Goal: Task Accomplishment & Management: Complete application form

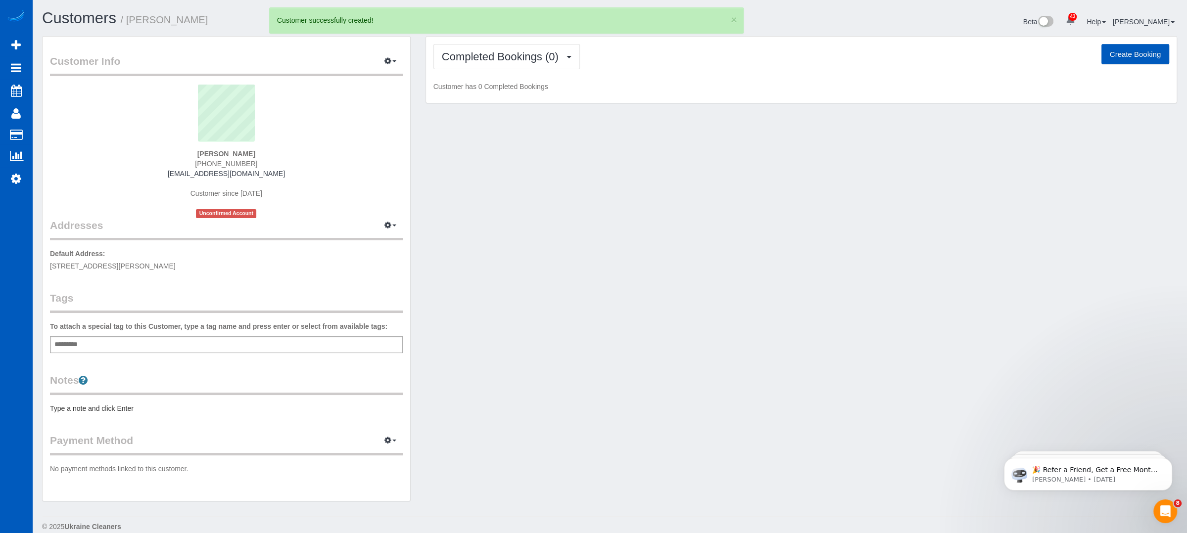
click at [1144, 51] on button "Create Booking" at bounding box center [1135, 54] width 68 height 21
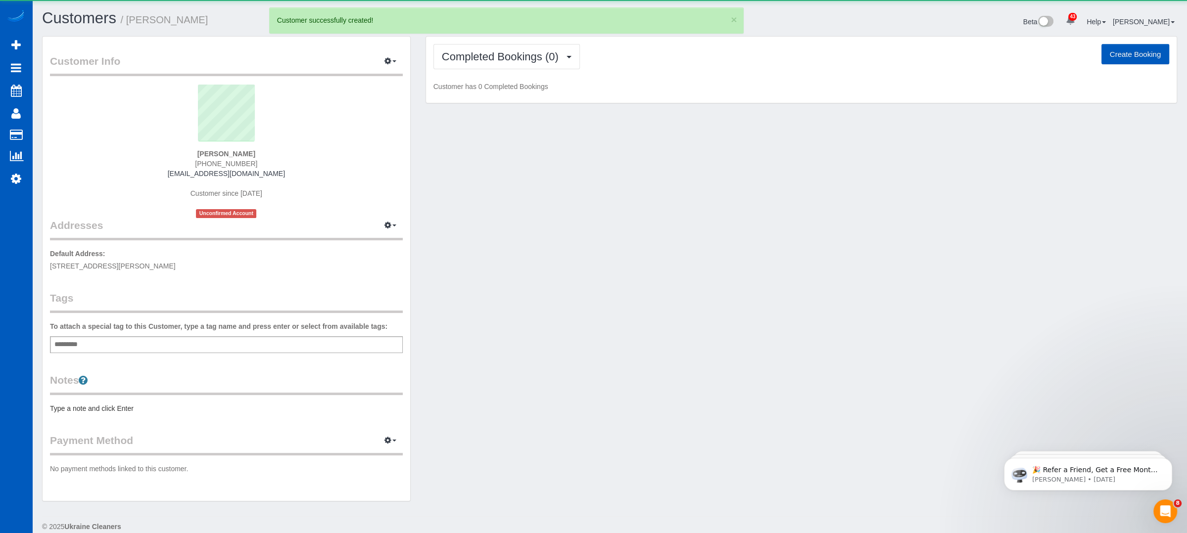
select select "WA"
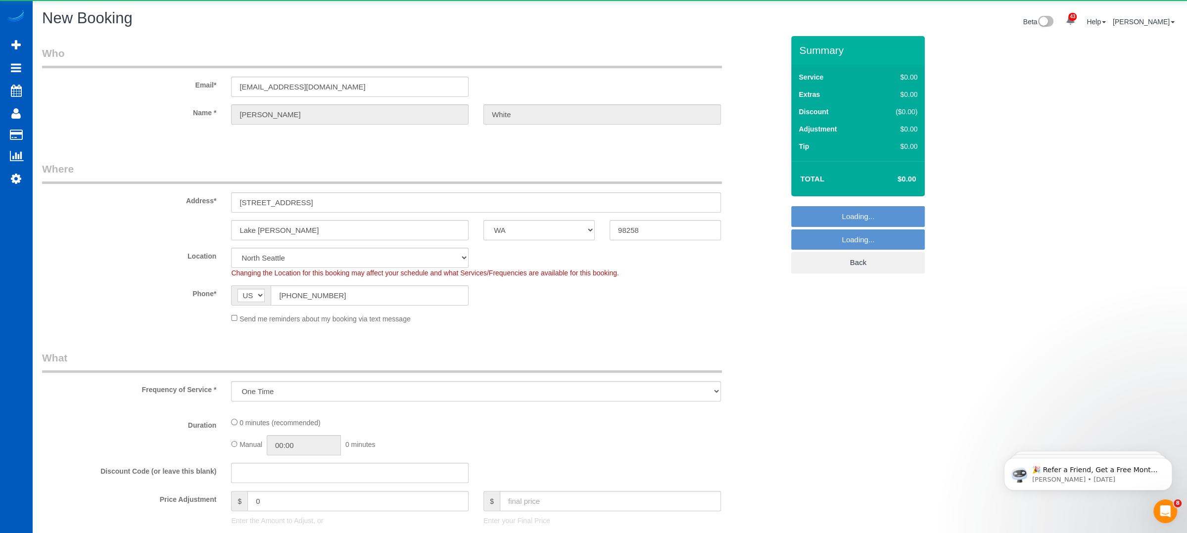
select select "object:1526"
select select "199"
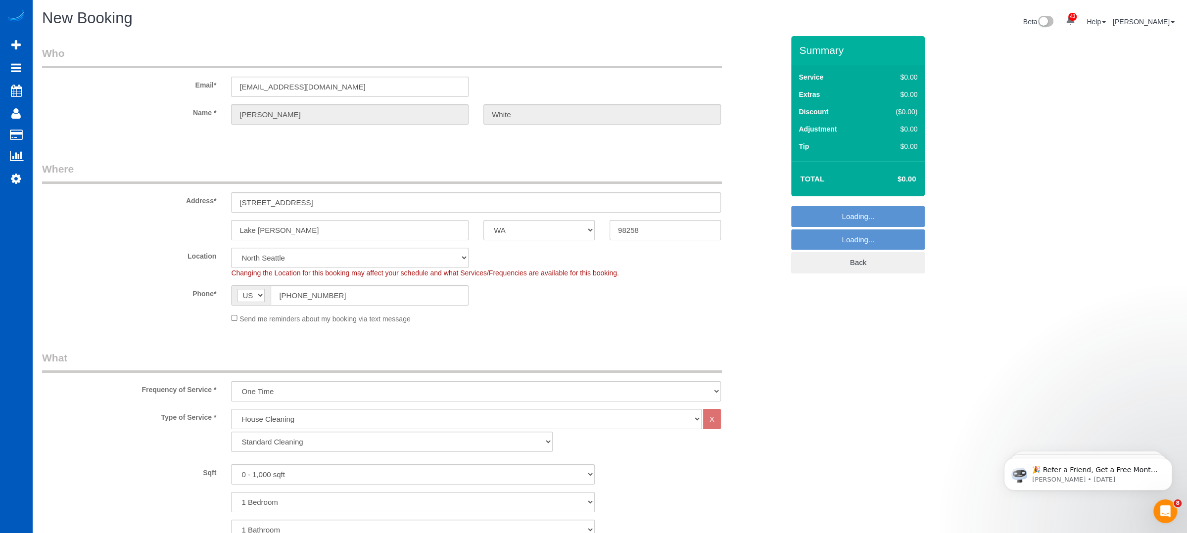
select select "7"
select select "object:1870"
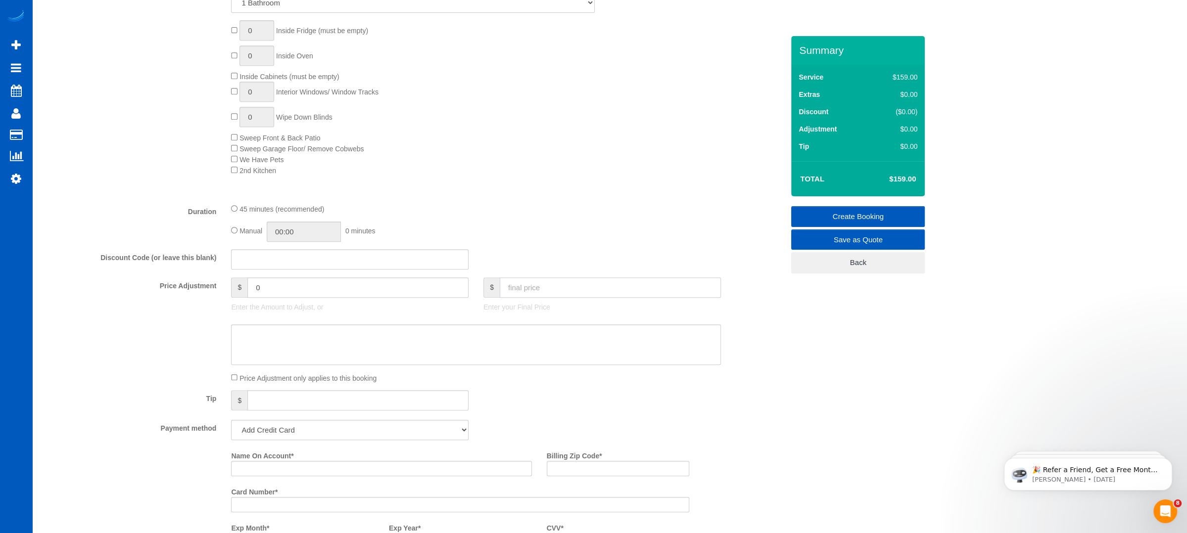
click at [535, 287] on input "text" at bounding box center [610, 287] width 221 height 20
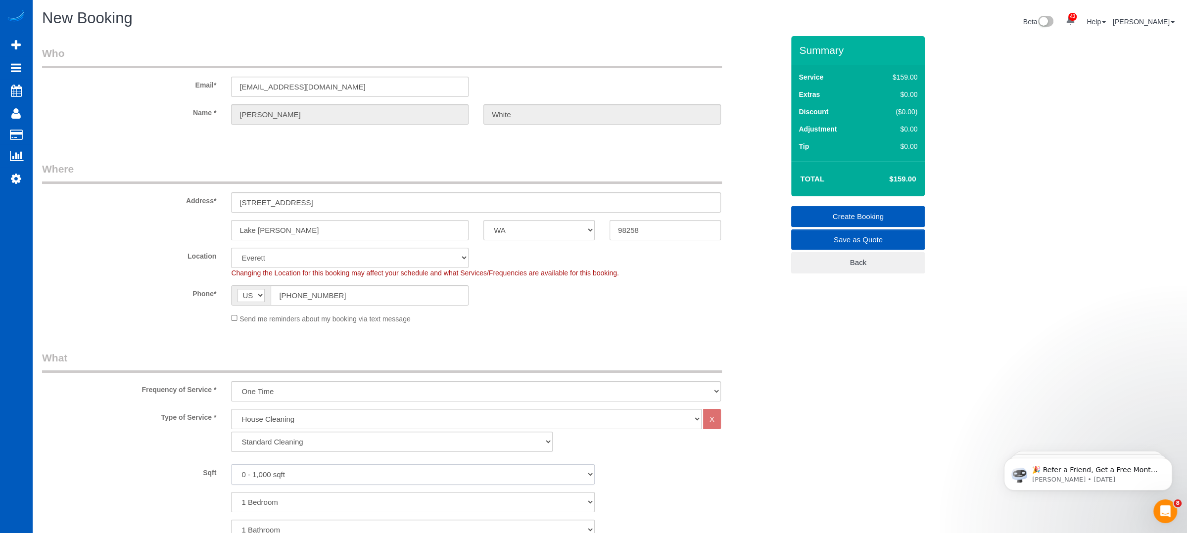
click at [350, 478] on select "0 - 1,000 sqft 1,001 - 1,500 sqft 1,501 - 2,000 sqft 2,001 - 2,500 sqft 2,501 -…" at bounding box center [413, 474] width 364 height 20
select select "1001"
click at [231, 464] on select "0 - 1,000 sqft 1,001 - 1,500 sqft 1,501 - 2,000 sqft 2,001 - 2,500 sqft 2,501 -…" at bounding box center [413, 474] width 364 height 20
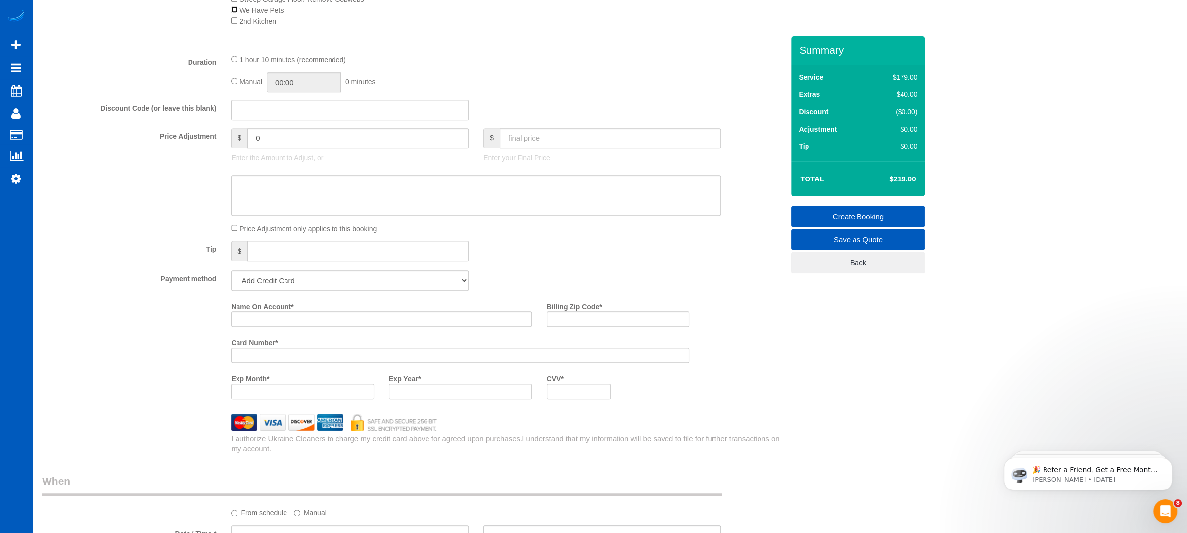
scroll to position [691, 0]
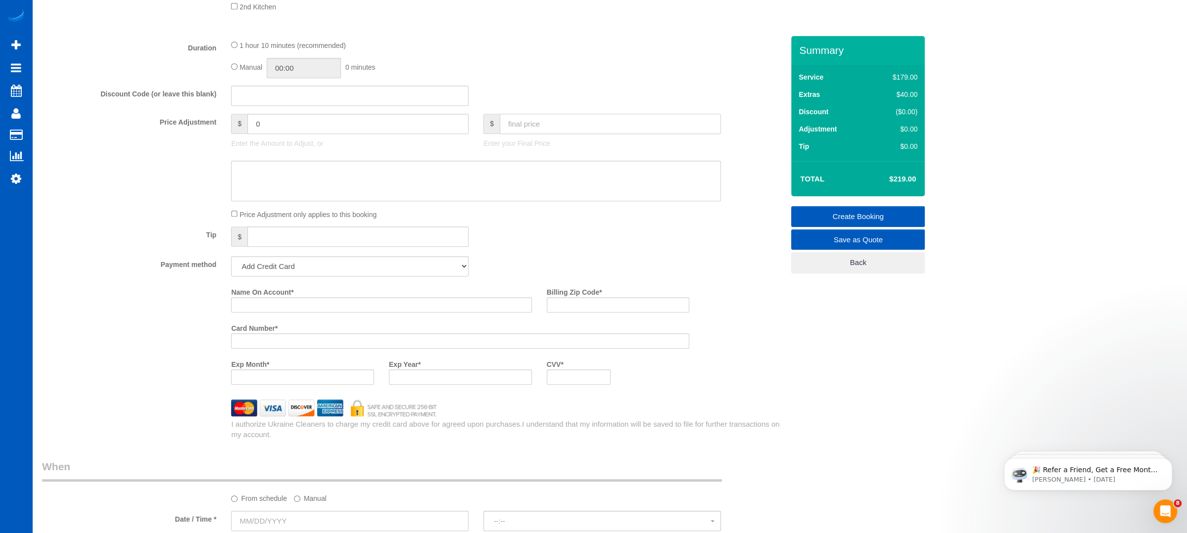
click at [529, 127] on input "text" at bounding box center [610, 124] width 221 height 20
type input "150"
type input "-69"
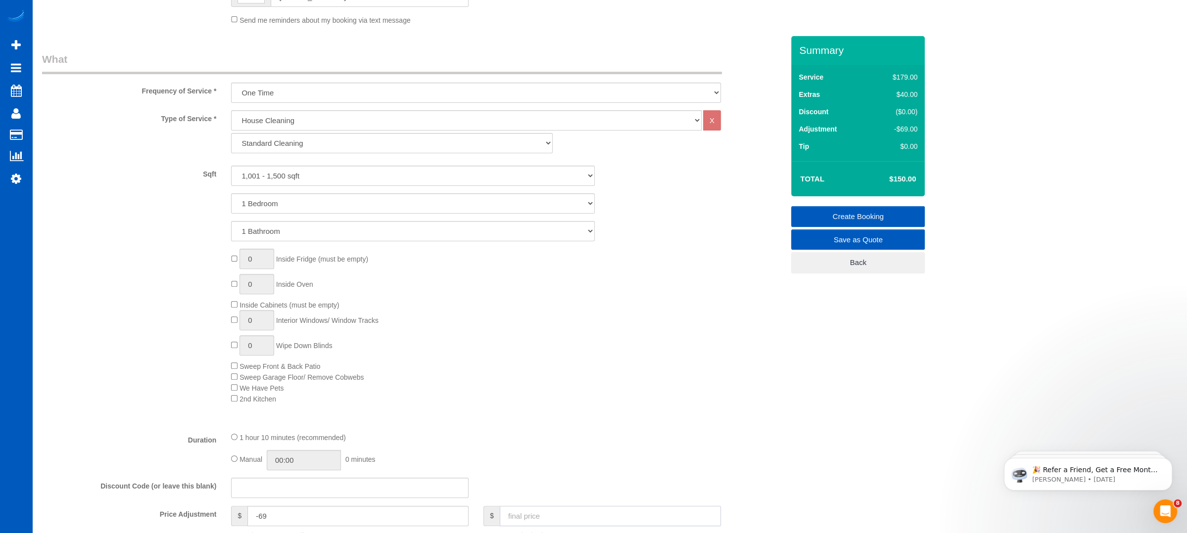
scroll to position [252, 0]
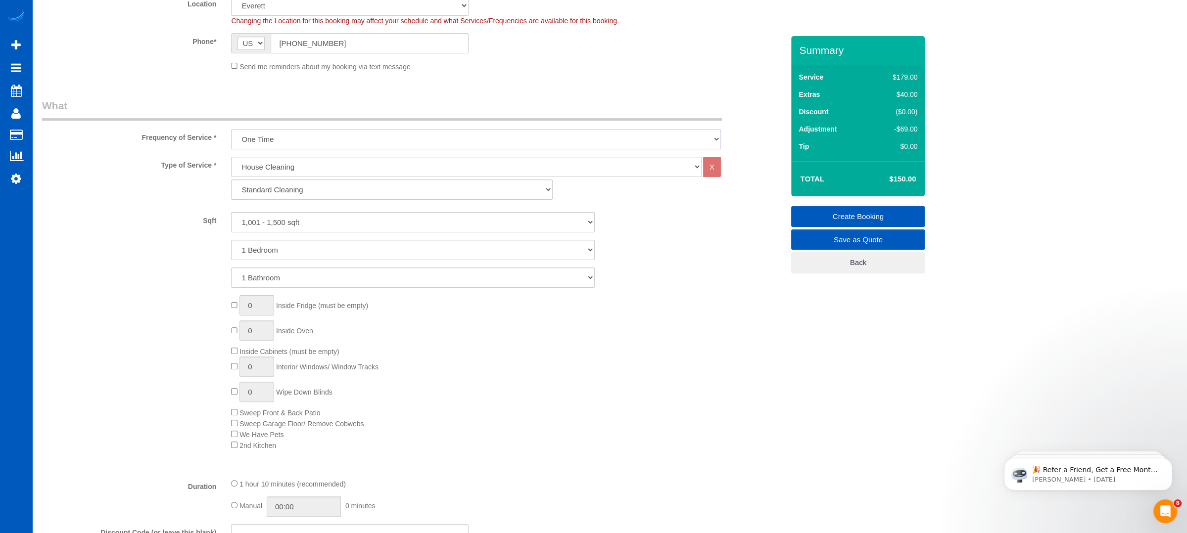
click at [365, 136] on select "One Time Weekly - 15.00% Every 2 Weeks - 10.00% Every 4 Weeks - 5.00% Every 2 M…" at bounding box center [476, 139] width 490 height 20
select select "object:1873"
click at [231, 129] on select "One Time Weekly - 15.00% Every 2 Weeks - 10.00% Every 4 Weeks - 5.00% Every 2 M…" at bounding box center [476, 139] width 490 height 20
click at [780, 353] on div "0 Inside Fridge (must be empty) 0 Inside Oven Inside Cabinets (must be empty) 0…" at bounding box center [507, 372] width 567 height 155
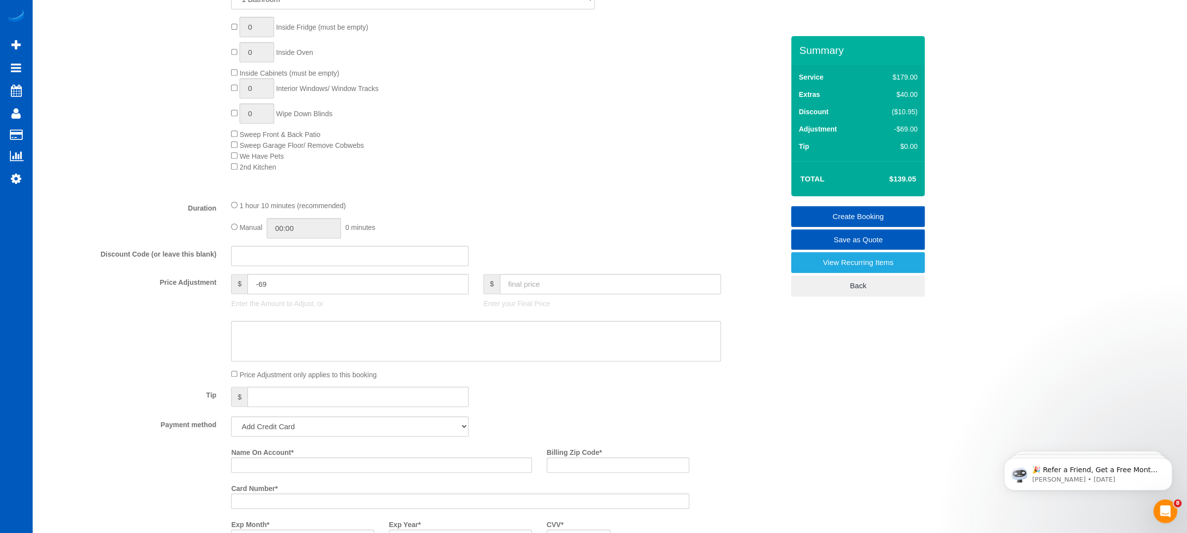
scroll to position [544, 0]
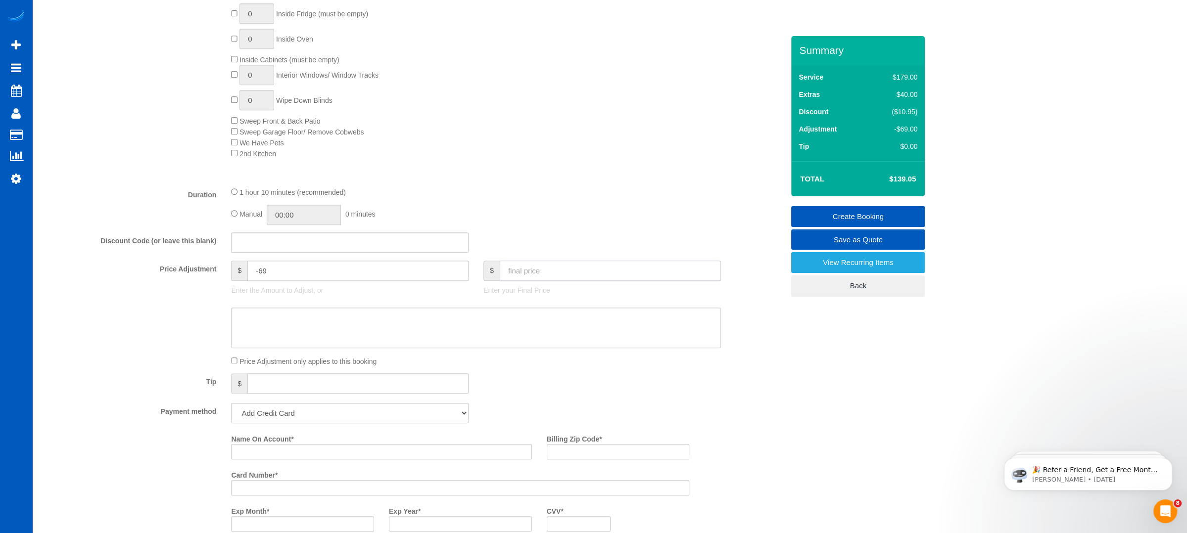
click at [526, 265] on input "text" at bounding box center [610, 271] width 221 height 20
type input "150"
click at [543, 205] on div "Manual 00:00 0 minutes" at bounding box center [476, 215] width 490 height 20
type input "-58.05"
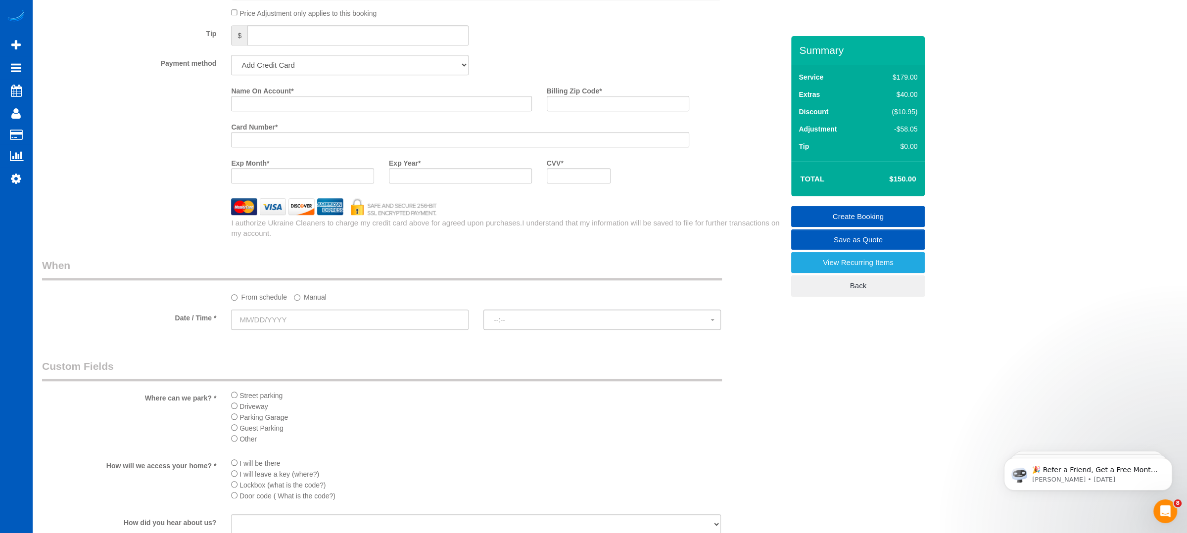
scroll to position [901, 0]
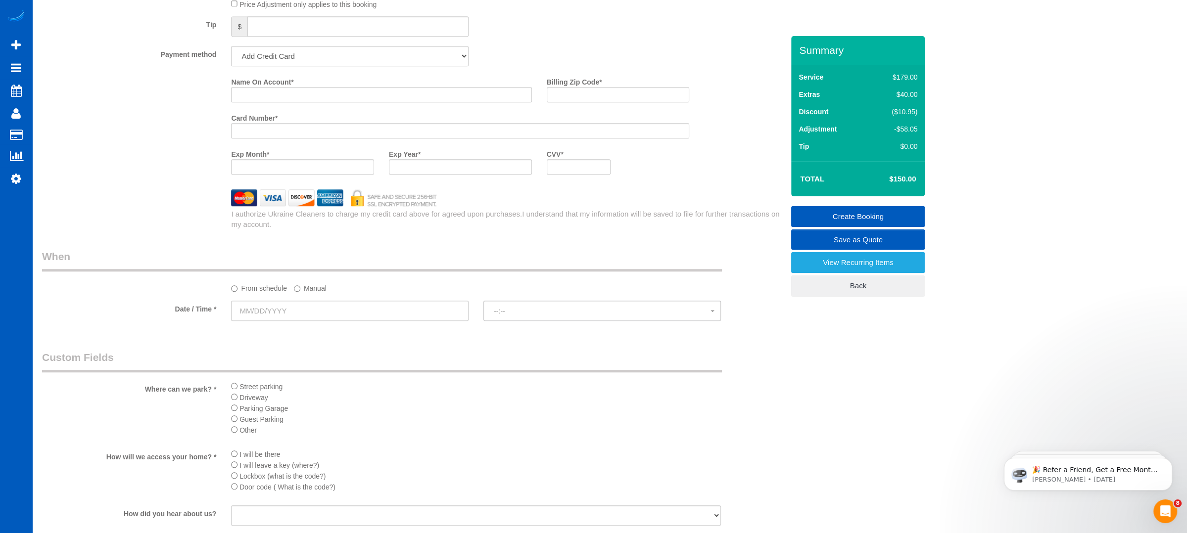
drag, startPoint x: 326, startPoint y: 255, endPoint x: 327, endPoint y: 261, distance: 6.6
click at [326, 255] on legend "When" at bounding box center [382, 260] width 680 height 22
click at [334, 319] on input "text" at bounding box center [349, 311] width 237 height 20
click at [316, 395] on link "18" at bounding box center [316, 397] width 16 height 13
type input "[DATE]"
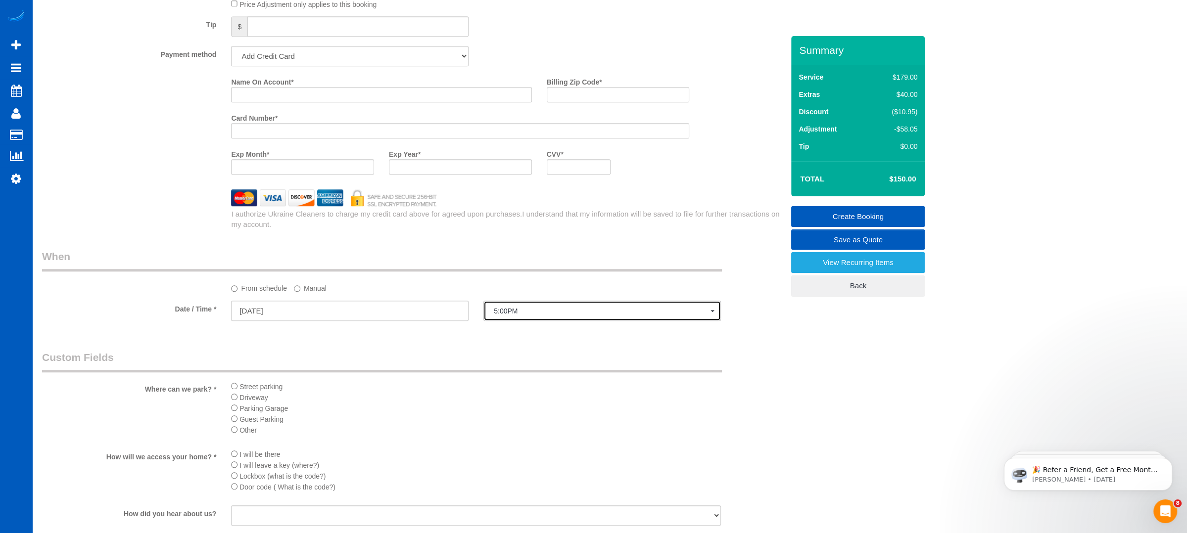
click at [563, 316] on button "5:00PM" at bounding box center [601, 311] width 237 height 20
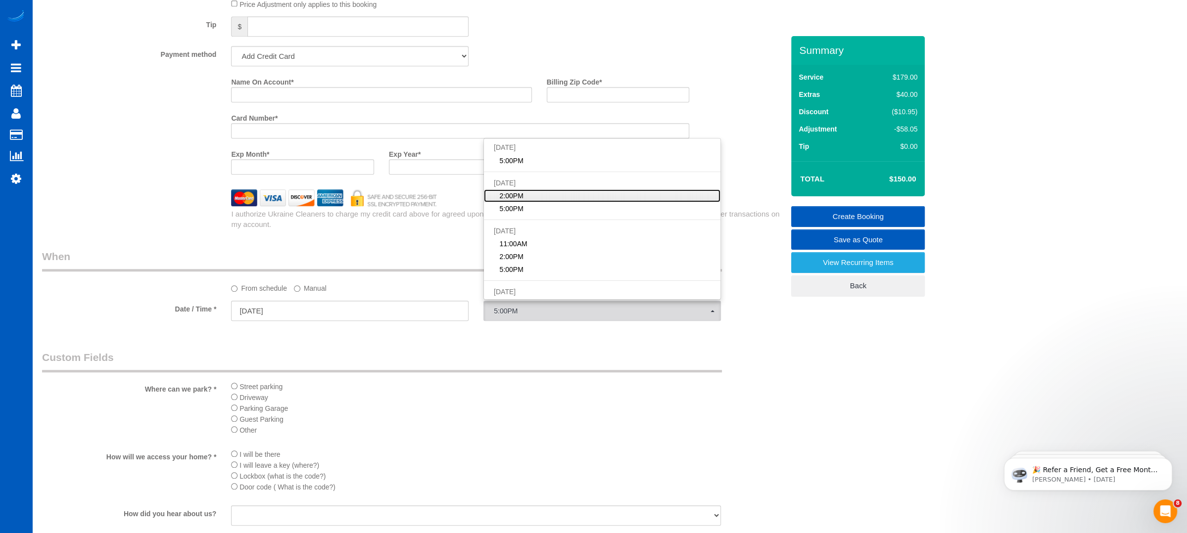
click at [513, 196] on span "2:00PM" at bounding box center [512, 196] width 24 height 10
select select "spot2"
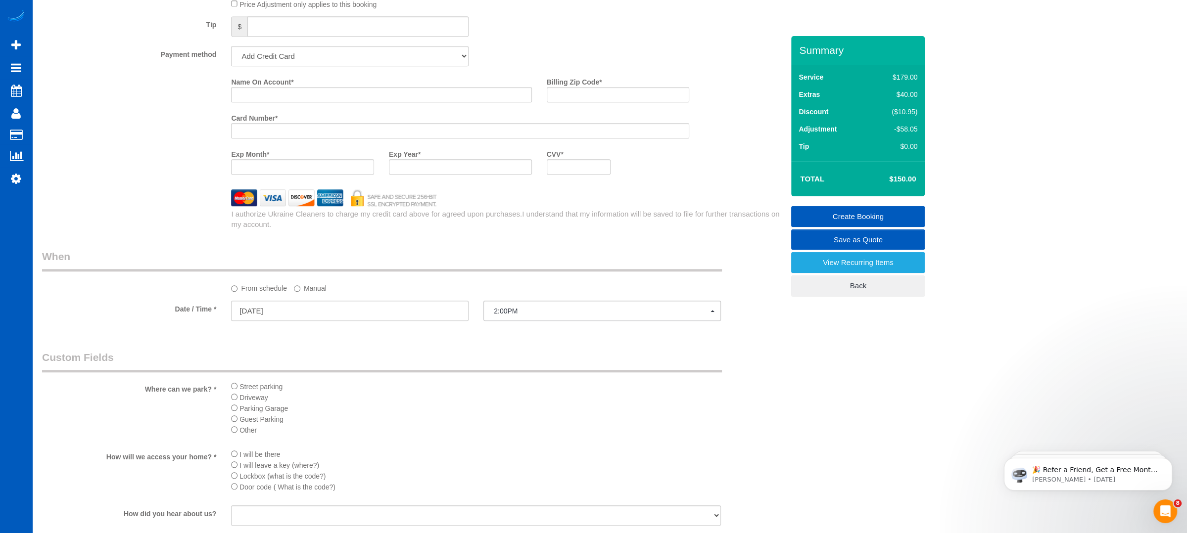
click at [515, 260] on legend "When" at bounding box center [382, 260] width 680 height 22
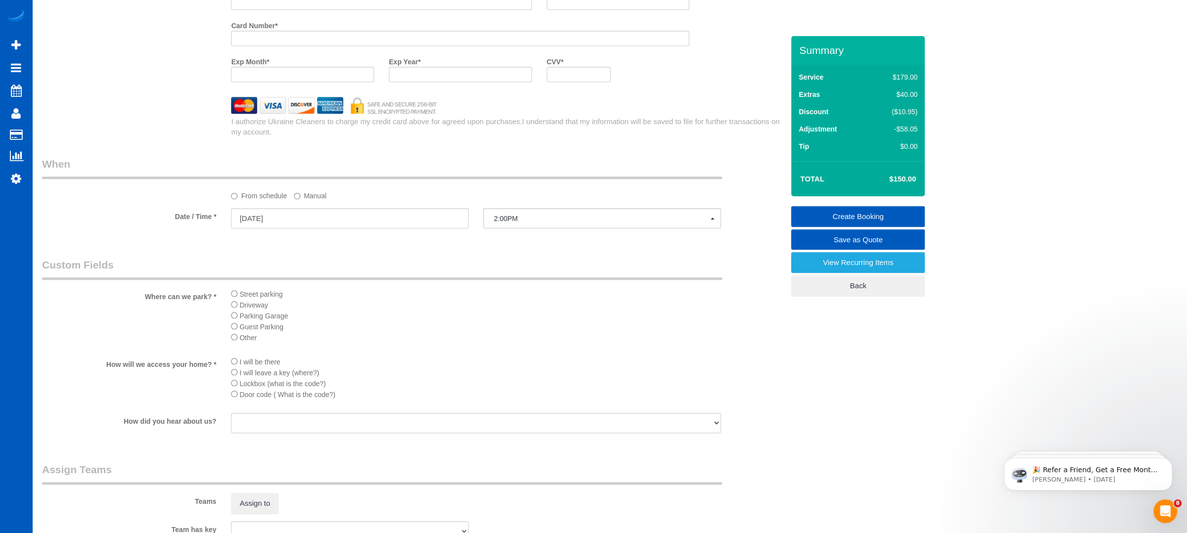
scroll to position [1007, 0]
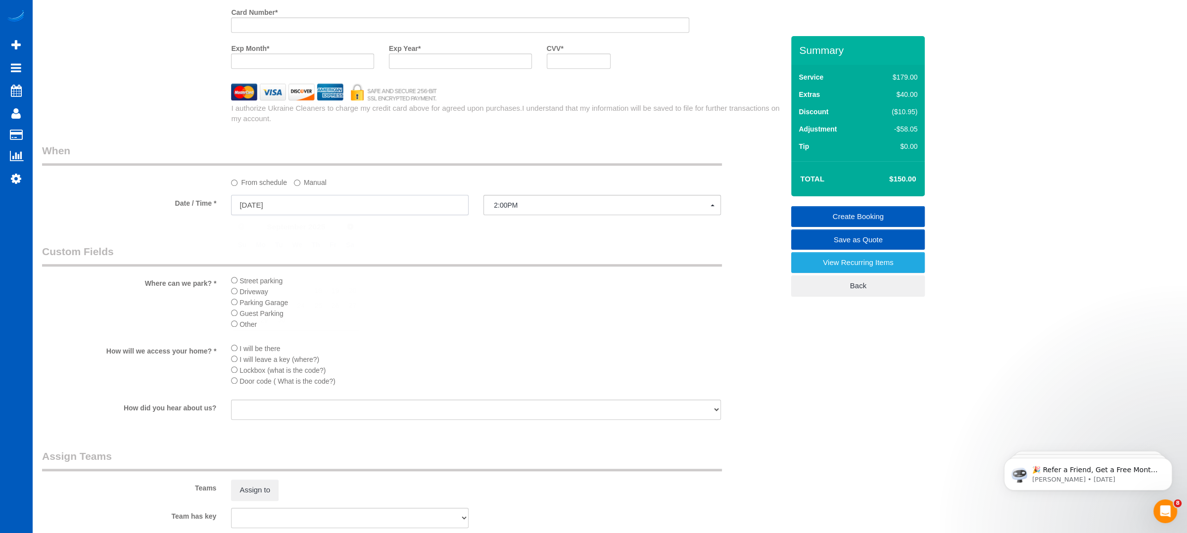
click at [329, 210] on input "[DATE]" at bounding box center [349, 205] width 237 height 20
click at [345, 290] on link "20" at bounding box center [350, 291] width 16 height 13
type input "[DATE]"
select select "spot4"
click at [540, 209] on span "11:00AM" at bounding box center [602, 205] width 217 height 8
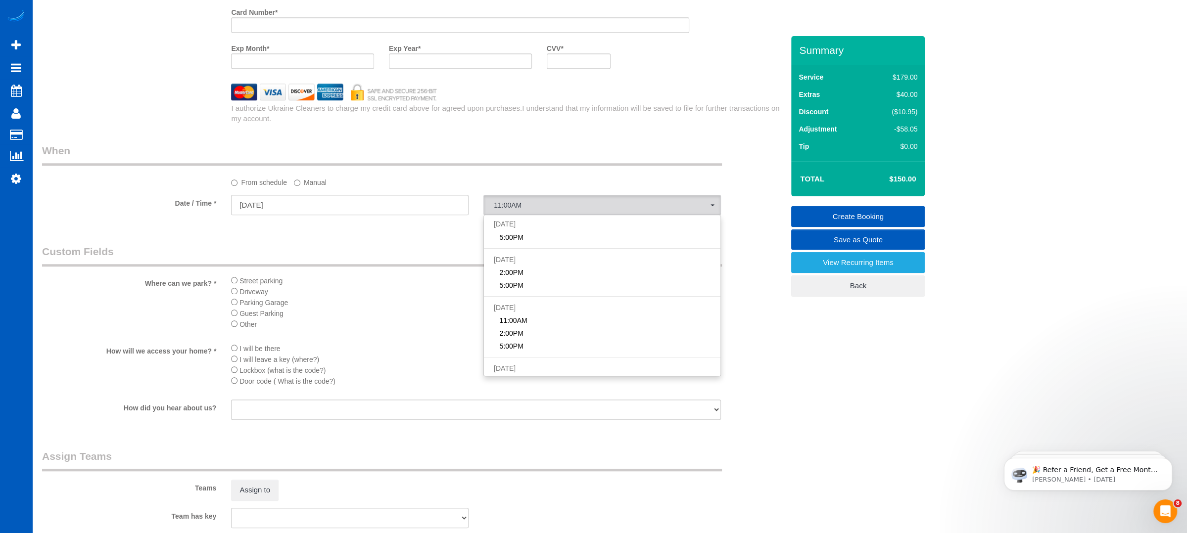
click at [478, 183] on div "From schedule Manual" at bounding box center [476, 180] width 505 height 13
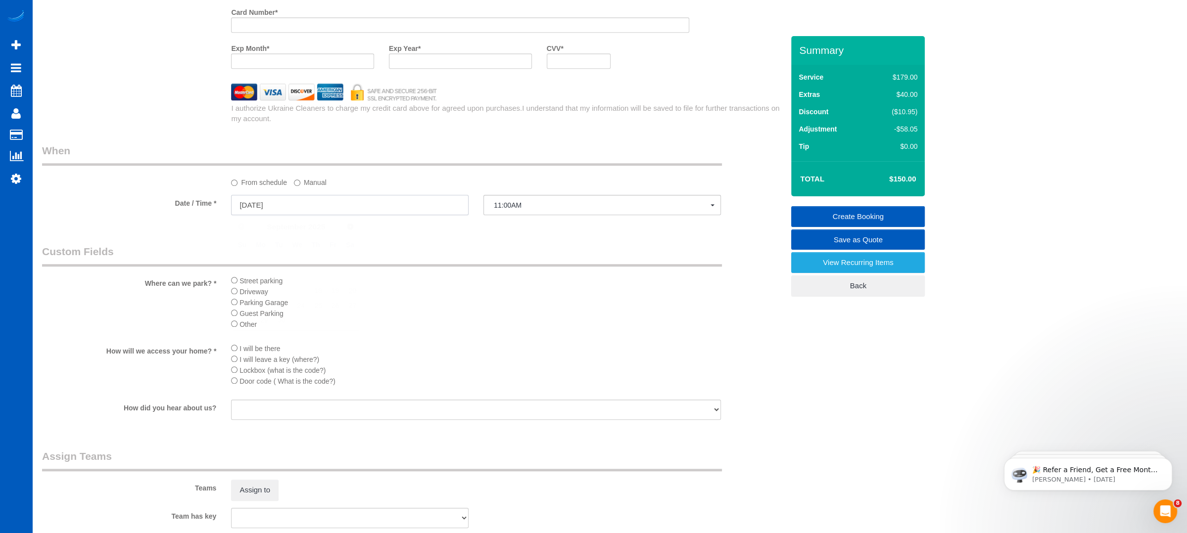
click at [368, 207] on input "[DATE]" at bounding box center [349, 205] width 237 height 20
click at [338, 291] on link "19" at bounding box center [333, 291] width 16 height 13
type input "[DATE]"
select select "spot2"
click at [391, 195] on input "[DATE]" at bounding box center [349, 205] width 237 height 20
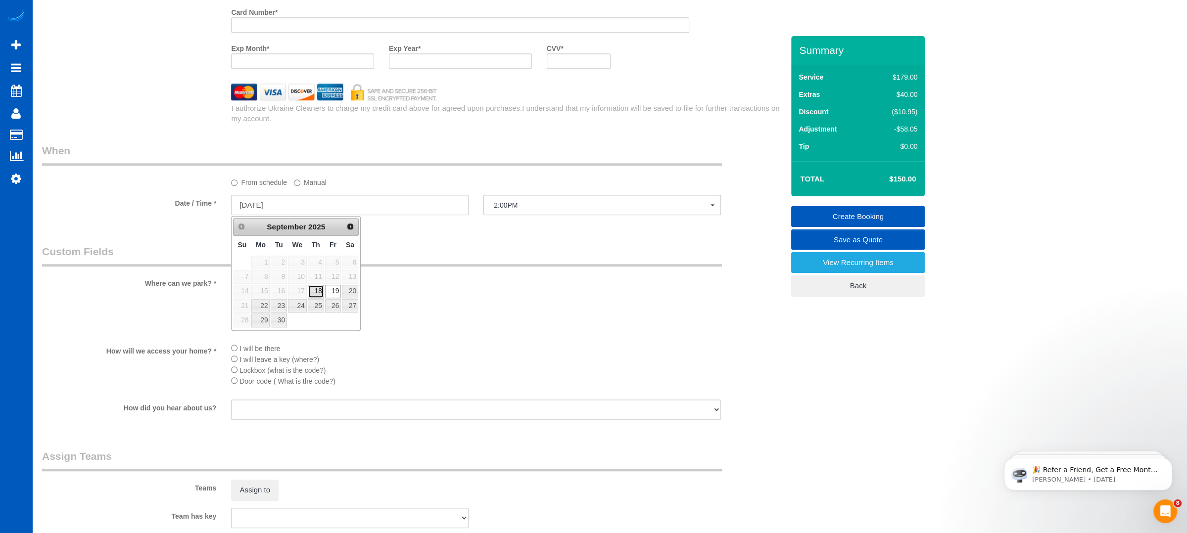
click at [316, 288] on link "18" at bounding box center [316, 291] width 16 height 13
type input "[DATE]"
select select "spot1"
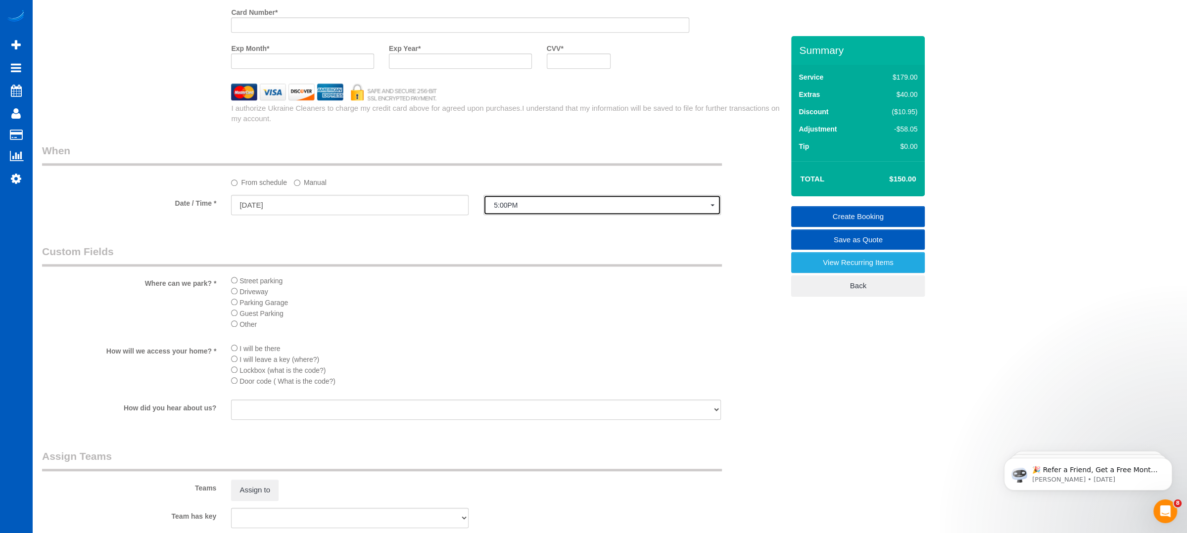
click at [537, 207] on span "5:00PM" at bounding box center [602, 205] width 217 height 8
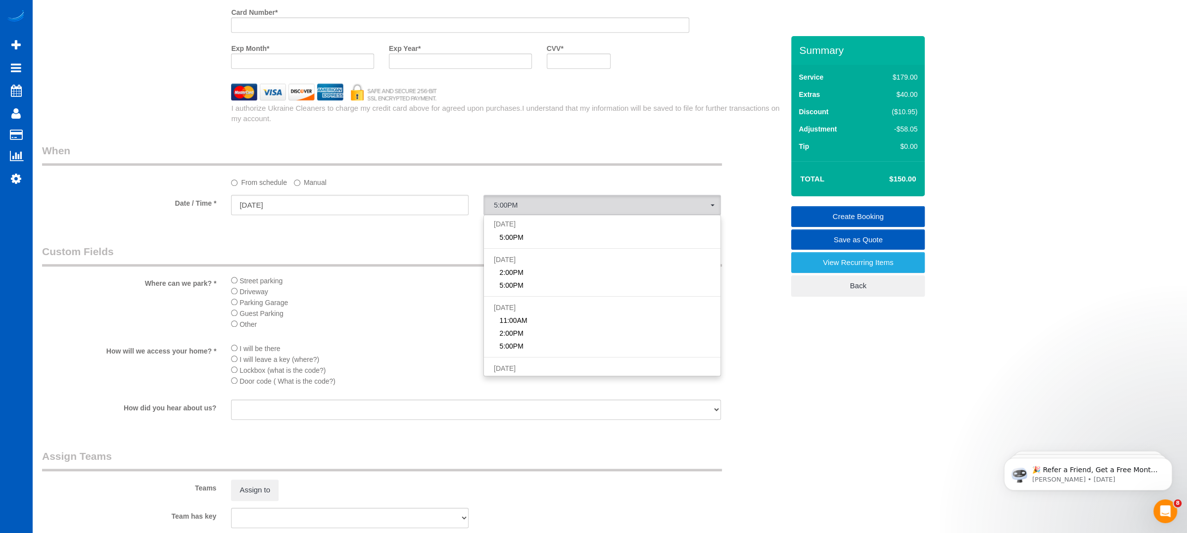
click at [406, 257] on legend "Custom Fields" at bounding box center [382, 255] width 680 height 22
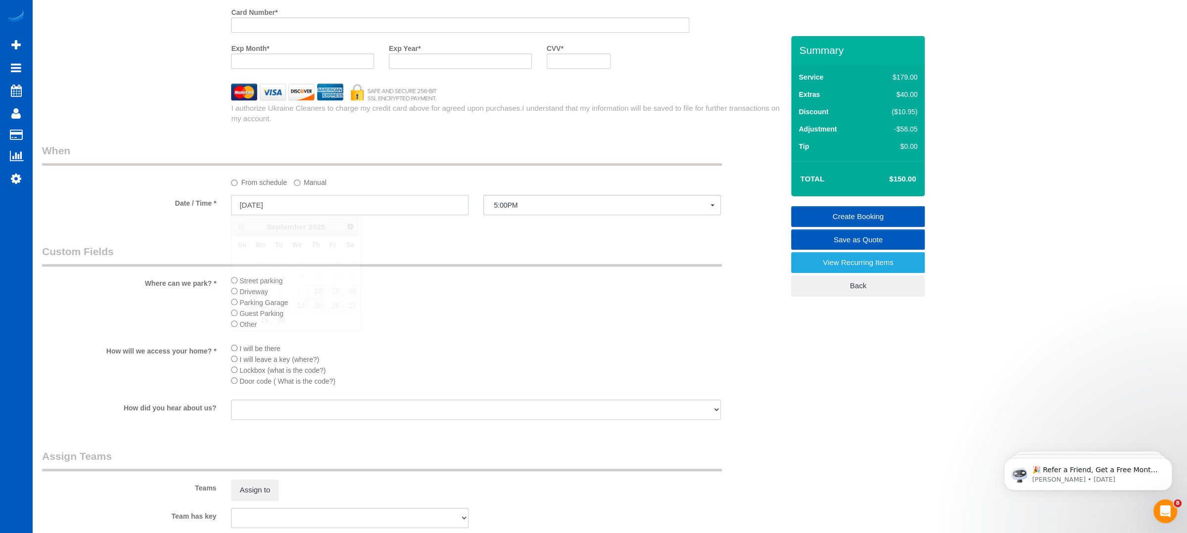
click at [311, 207] on input "[DATE]" at bounding box center [349, 205] width 237 height 20
click at [337, 286] on link "19" at bounding box center [333, 291] width 16 height 13
type input "[DATE]"
select select "spot2"
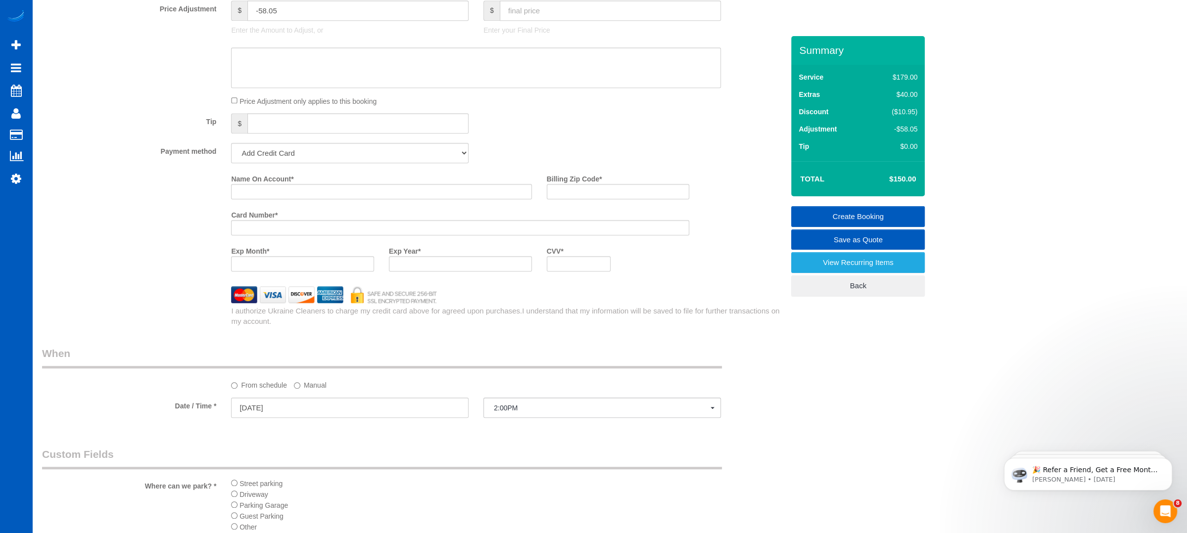
scroll to position [803, 0]
click at [601, 197] on input "Billing Zip Code *" at bounding box center [618, 192] width 143 height 15
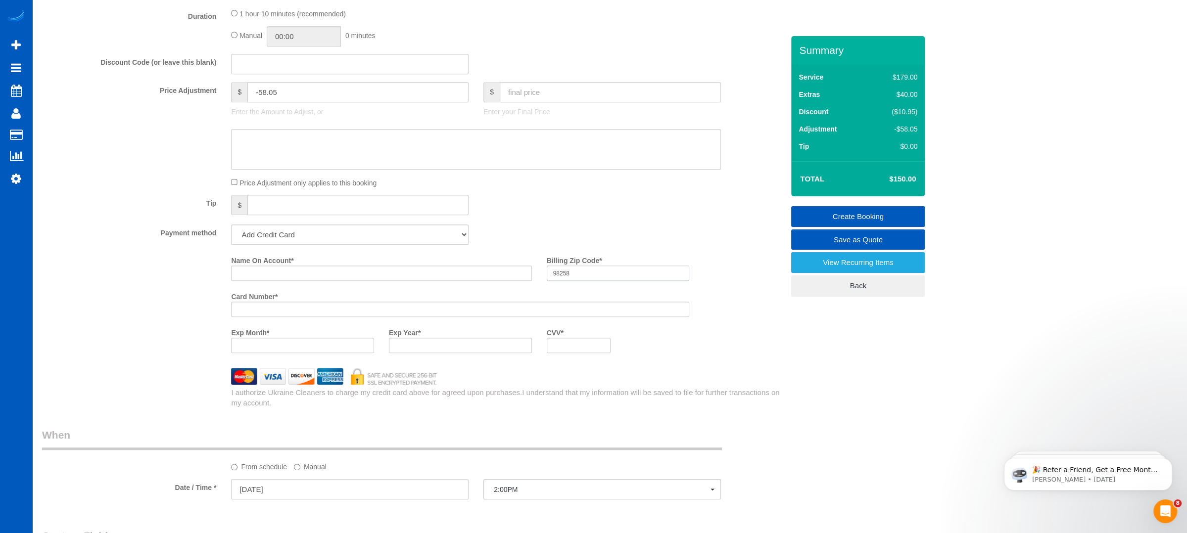
scroll to position [727, 0]
type input "98258"
click at [267, 273] on input "Name On Account *" at bounding box center [381, 268] width 300 height 15
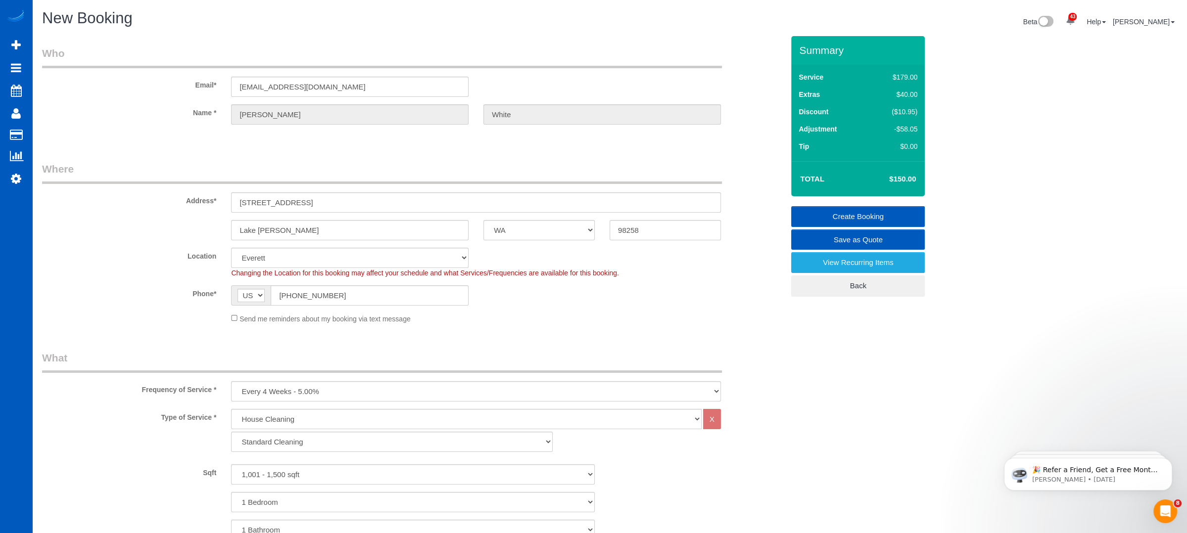
scroll to position [467, 0]
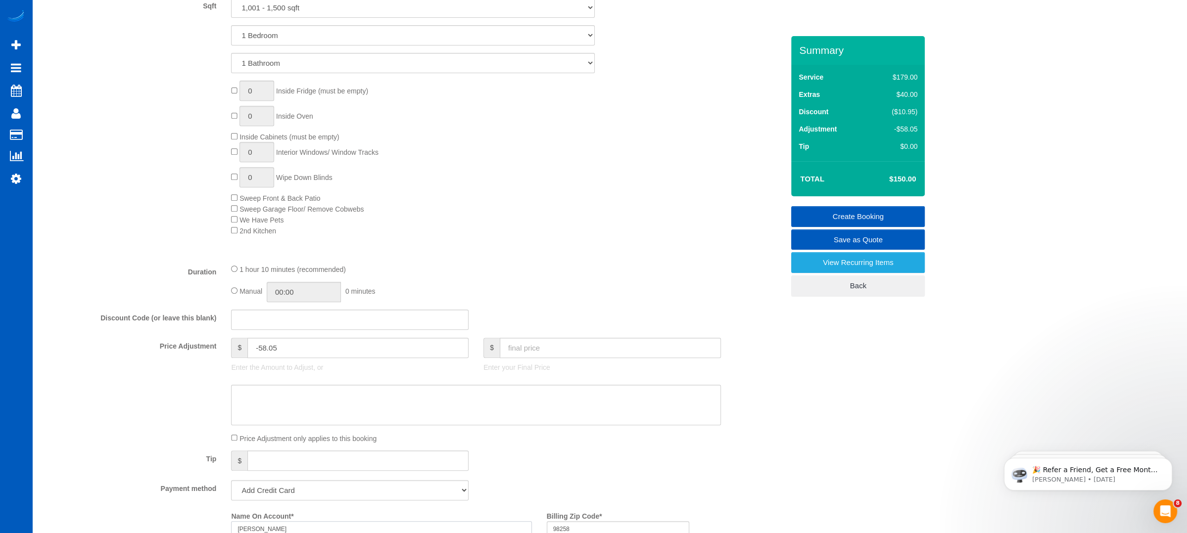
type input "[PERSON_NAME]"
click at [512, 146] on div "0 Inside Fridge (must be empty) 0 Inside Oven Inside Cabinets (must be empty) 0…" at bounding box center [507, 158] width 567 height 155
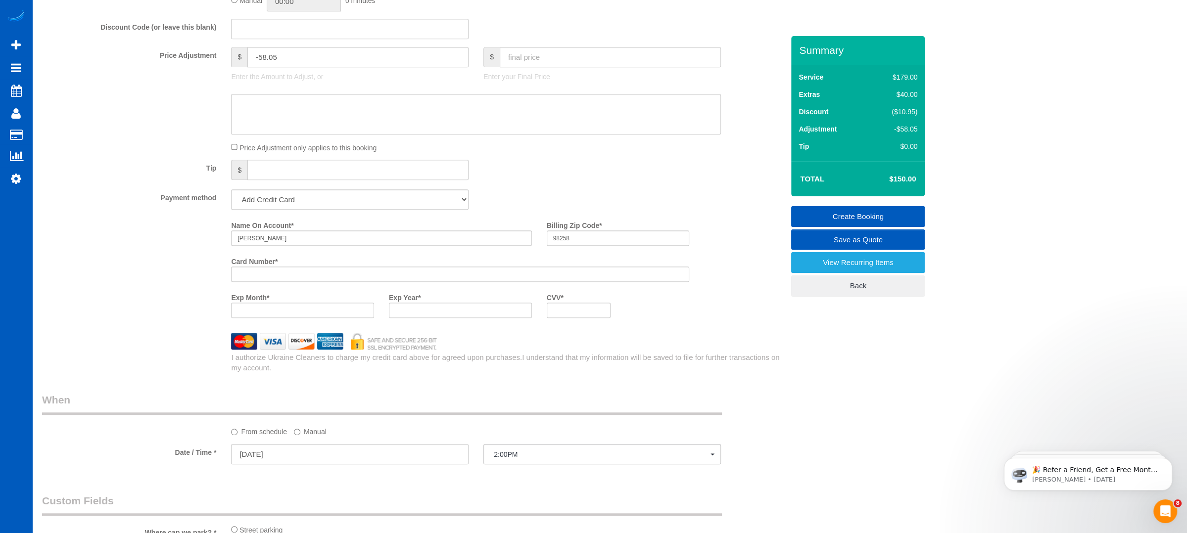
scroll to position [798, 0]
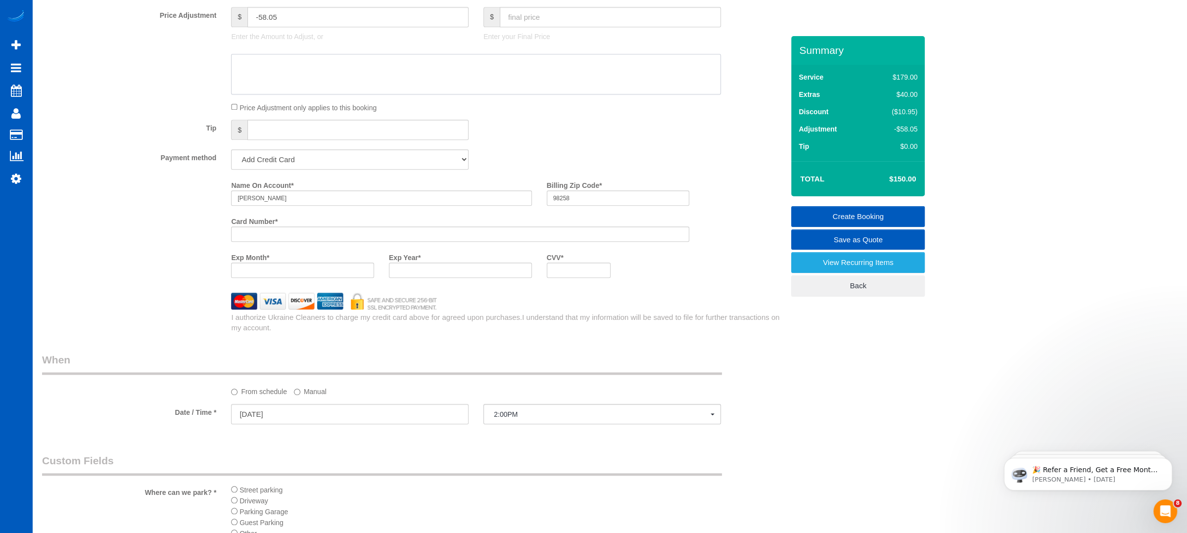
click at [369, 79] on textarea at bounding box center [476, 74] width 490 height 41
click at [351, 71] on textarea at bounding box center [476, 74] width 490 height 41
type textarea "Floors, bathroom and then counter tops. 3 hours total"
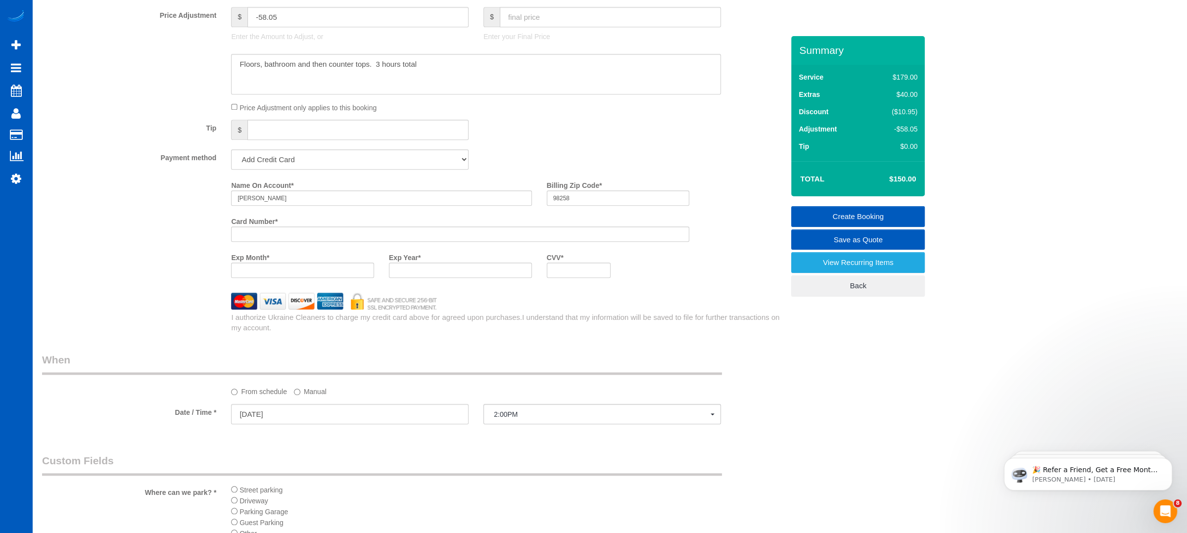
click at [179, 270] on div "Name On Account * [PERSON_NAME] Billing Zip Code * 98258 Card Number * Exp Mont…" at bounding box center [413, 231] width 756 height 108
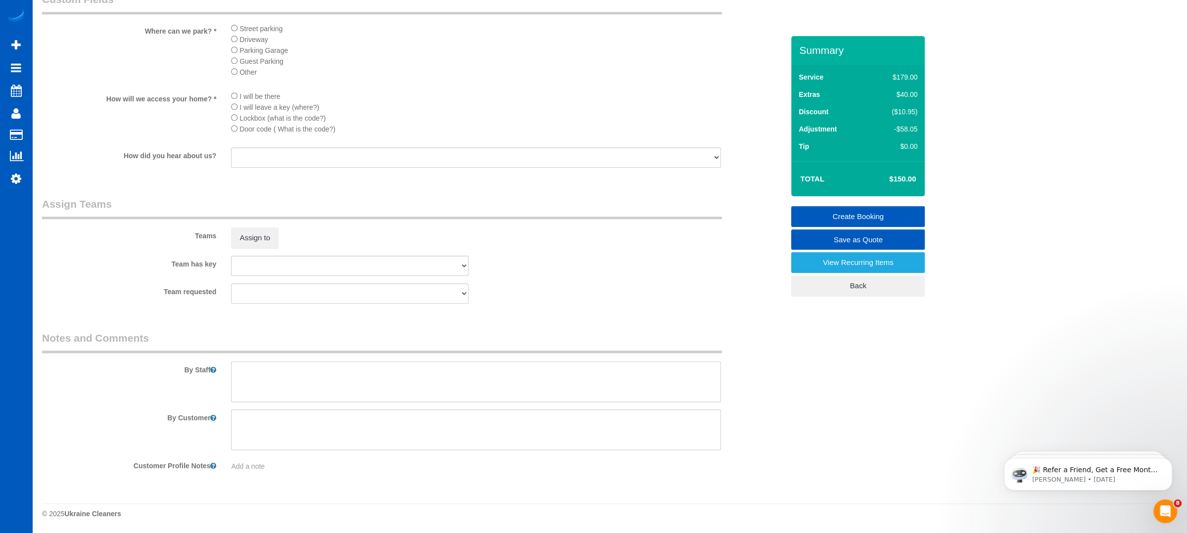
click at [261, 386] on textarea at bounding box center [476, 382] width 490 height 41
paste textarea "Floors, bathroom and then counter tops. 3 hours total"
click at [575, 236] on div "Teams Assign to" at bounding box center [413, 222] width 756 height 51
click at [425, 371] on textarea at bounding box center [476, 382] width 490 height 41
click at [369, 376] on textarea at bounding box center [476, 382] width 490 height 41
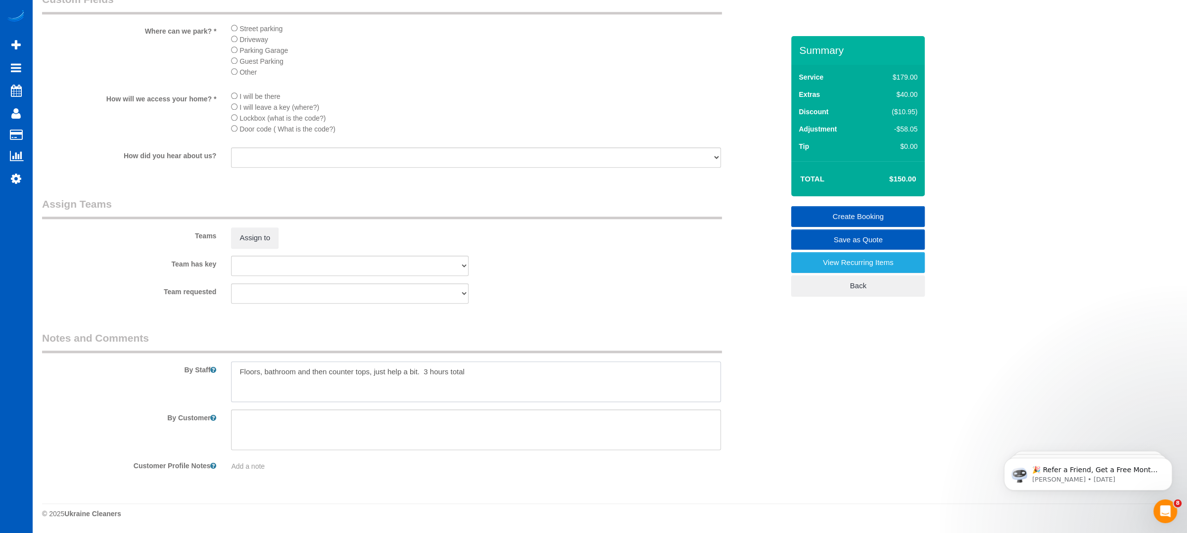
click at [473, 375] on textarea at bounding box center [476, 382] width 490 height 41
type textarea "Floors, bathroom and then counter tops, just help a bit. 3 hours of cleaning."
click at [596, 281] on sui-booking-teams "Teams Assign to Team has key [PERSON_NAME] Alona Vikhliaieva [PERSON_NAME] [PER…" at bounding box center [412, 250] width 741 height 107
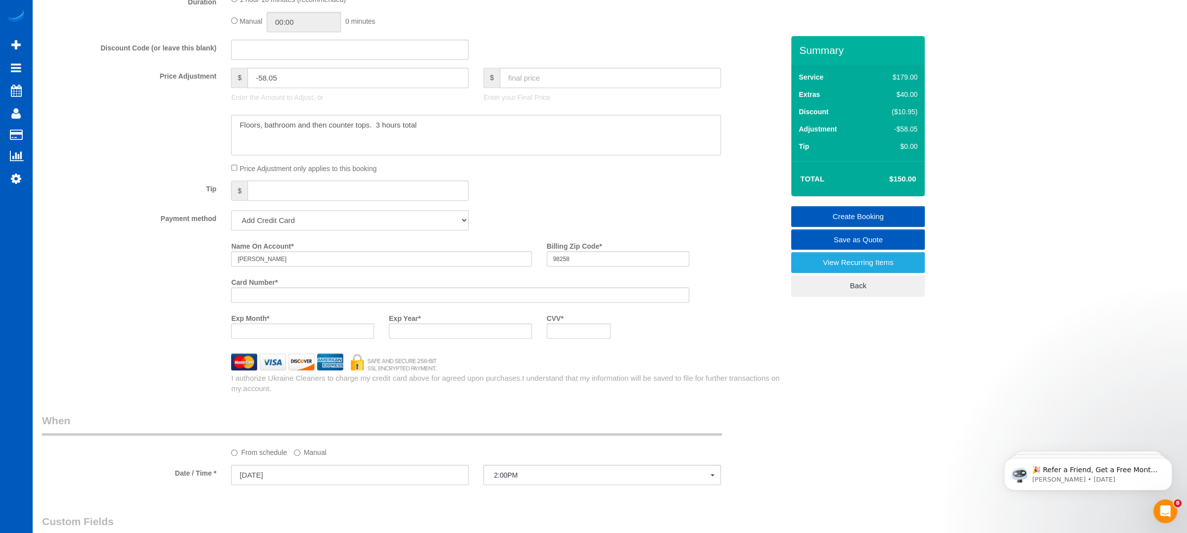
scroll to position [729, 0]
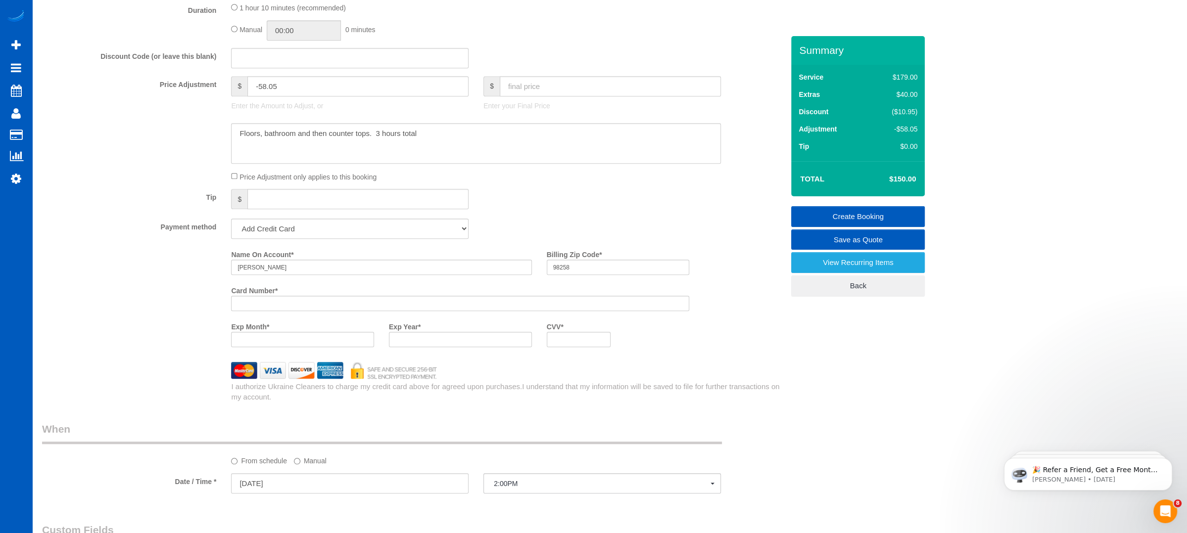
click at [943, 388] on div "Who Email* [EMAIL_ADDRESS][DOMAIN_NAME] Name * [PERSON_NAME] Where Address* [ST…" at bounding box center [609, 168] width 1135 height 1722
click at [143, 324] on div "Name On Account * [PERSON_NAME] Billing Zip Code * 98258 Card Number * Exp Mont…" at bounding box center [413, 300] width 756 height 108
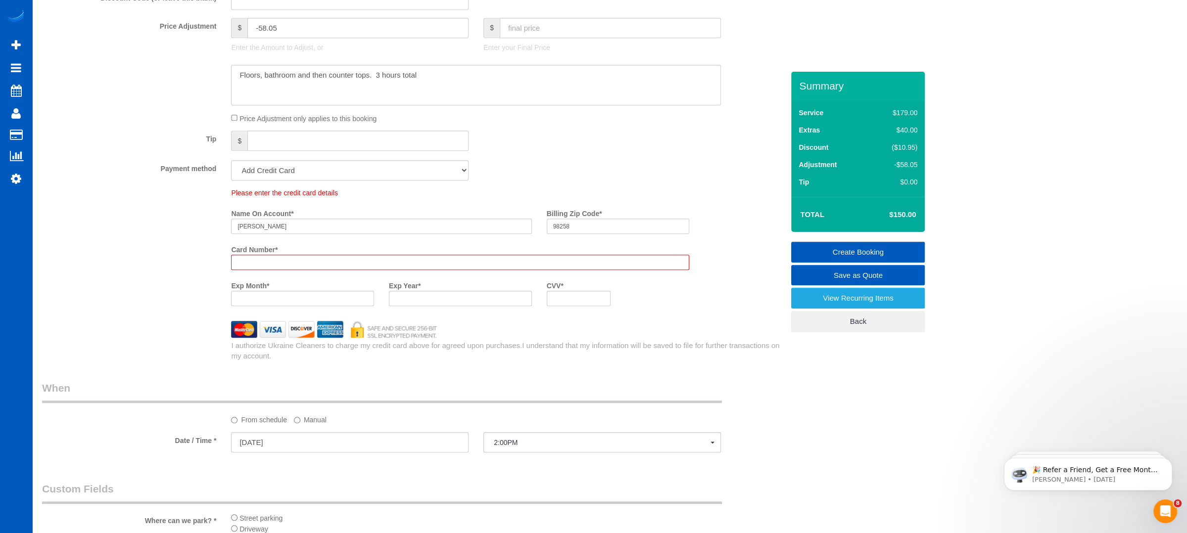
scroll to position [822, 0]
click at [164, 282] on div "Please enter the credit card details Name On Account * [PERSON_NAME] Billing Zi…" at bounding box center [413, 251] width 756 height 126
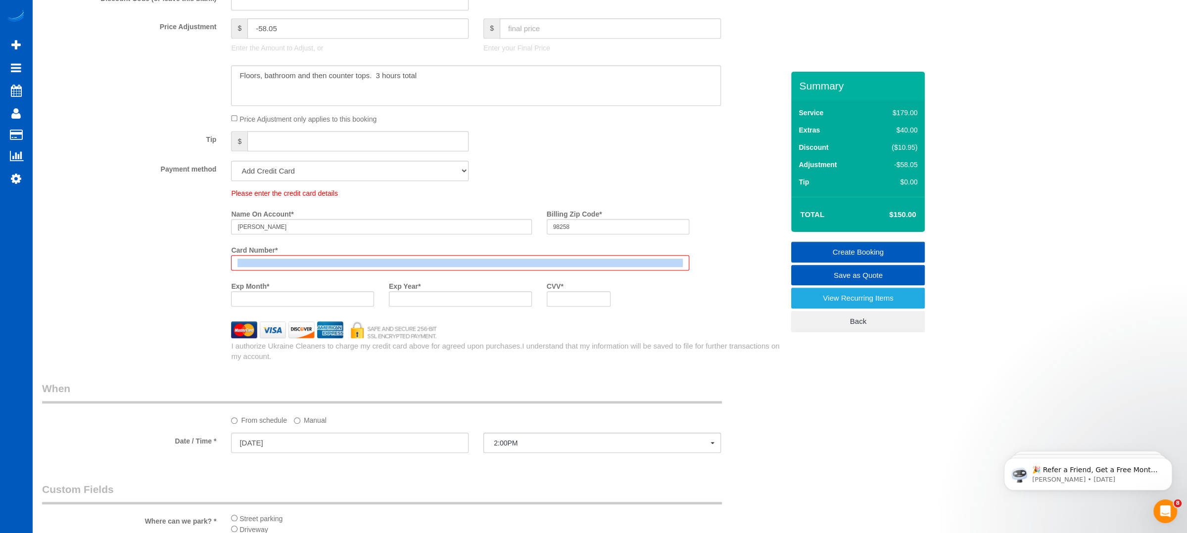
drag, startPoint x: 164, startPoint y: 282, endPoint x: 165, endPoint y: 270, distance: 12.4
click at [165, 270] on div "Please enter the credit card details Name On Account * [PERSON_NAME] Billing Zi…" at bounding box center [413, 251] width 756 height 126
click at [165, 271] on div "Please enter the credit card details Name On Account * [PERSON_NAME] Billing Zi…" at bounding box center [413, 251] width 756 height 126
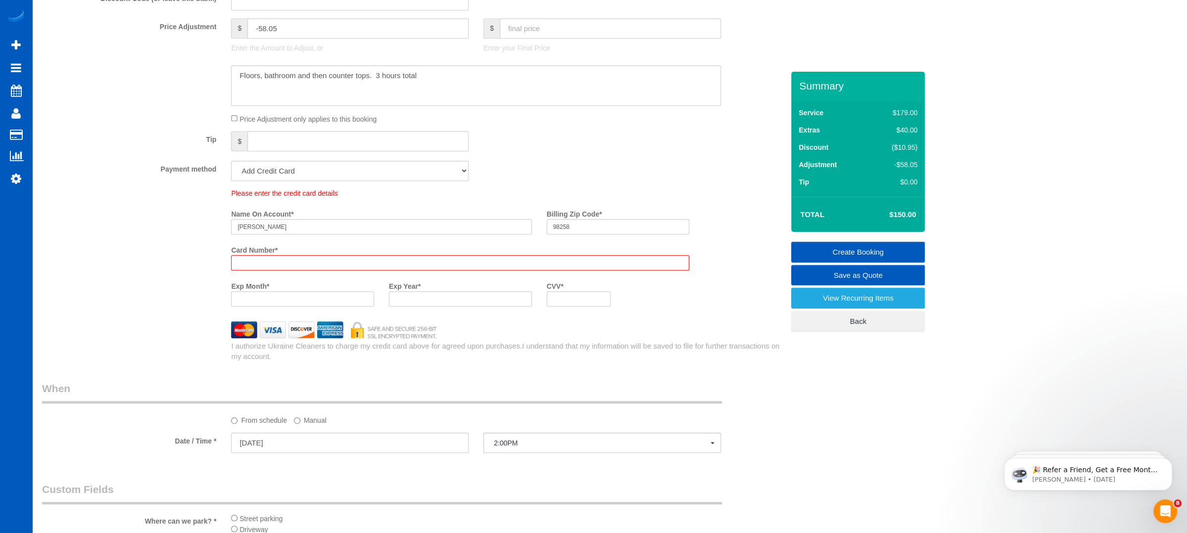
click at [160, 278] on div "Please enter the credit card details Name On Account * [PERSON_NAME] Billing Zi…" at bounding box center [413, 251] width 756 height 126
click at [599, 163] on div "Payment method Add Credit Card Cash Check Paypal" at bounding box center [413, 171] width 756 height 20
click at [169, 259] on div "Please enter the credit card details Name On Account * [PERSON_NAME] Billing Zi…" at bounding box center [413, 251] width 756 height 126
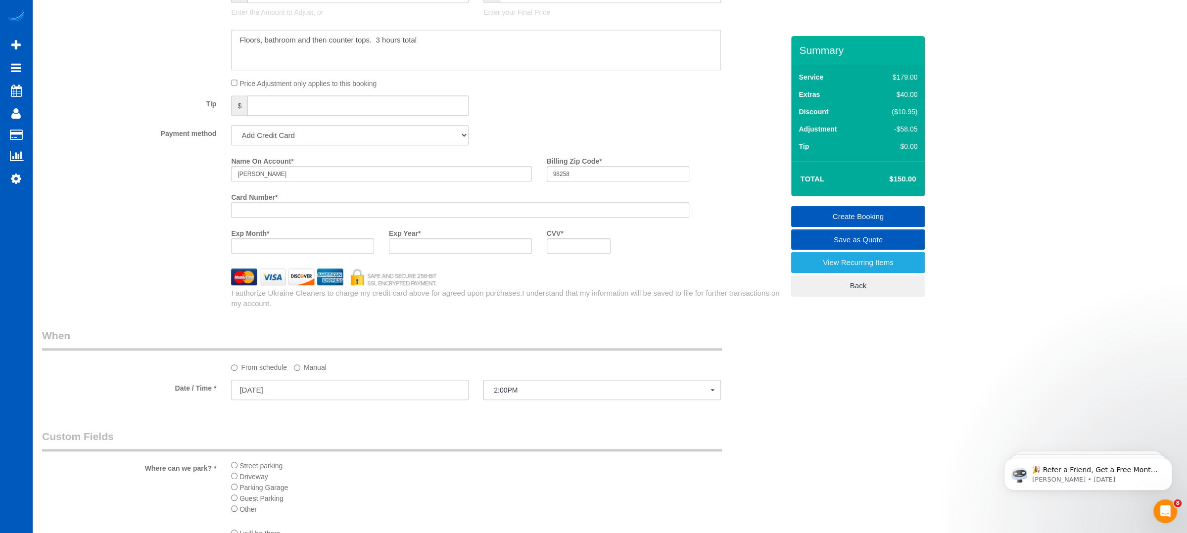
scroll to position [787, 0]
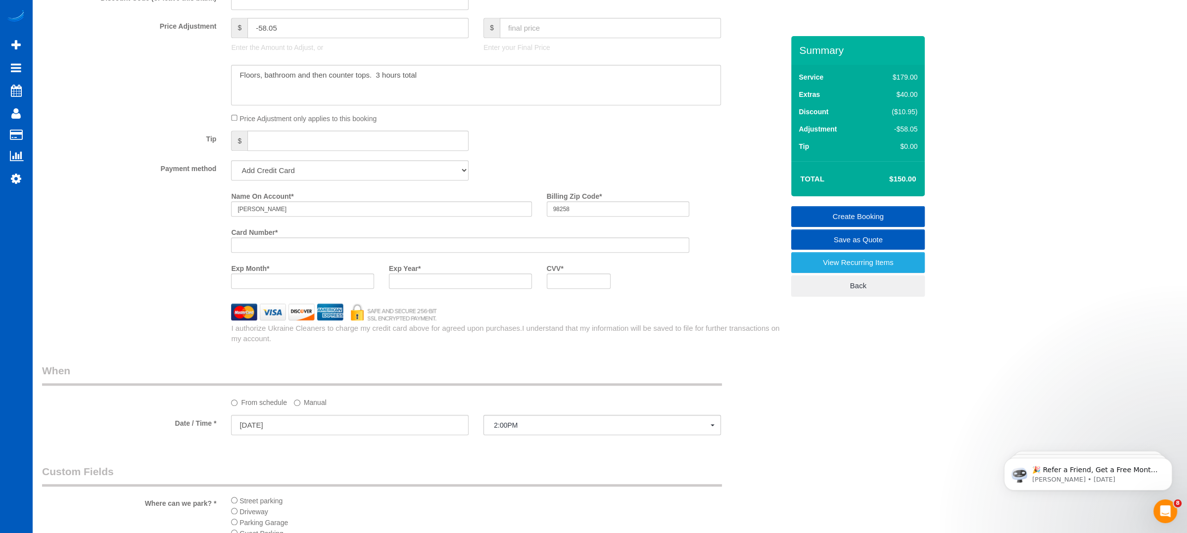
click at [162, 222] on div "Name On Account * [PERSON_NAME] Billing Zip Code * 98258 Card Number * Exp Mont…" at bounding box center [413, 242] width 756 height 108
click at [744, 228] on div "Name On Account * [PERSON_NAME] Billing Zip Code * 98258 Card Number * Exp Mont…" at bounding box center [507, 242] width 567 height 108
click at [846, 212] on link "Create Booking" at bounding box center [858, 216] width 134 height 21
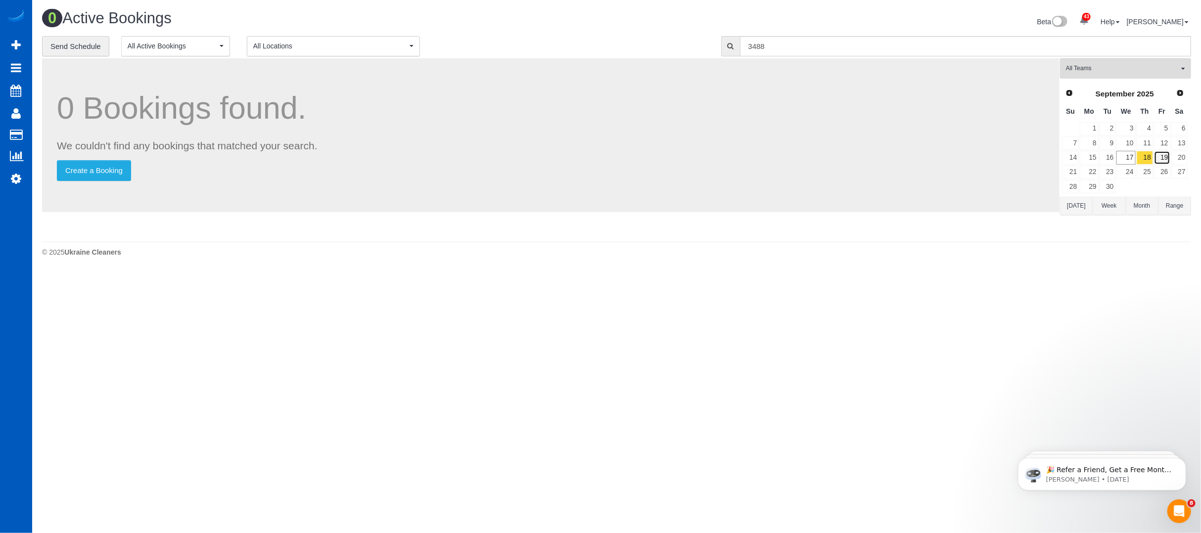
click at [1164, 159] on link "19" at bounding box center [1162, 157] width 16 height 13
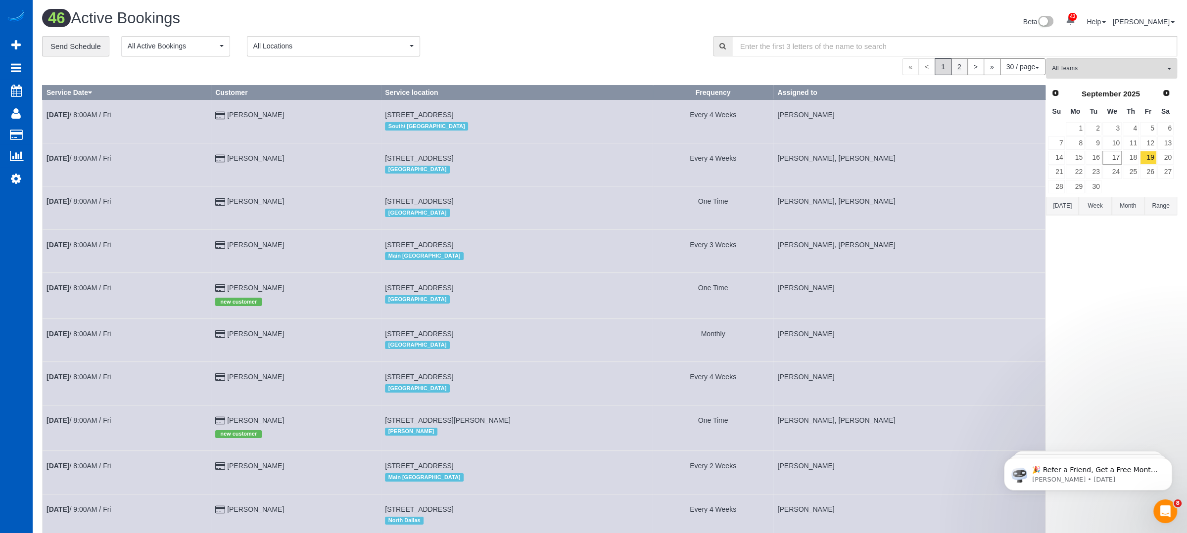
click at [957, 67] on link "2" at bounding box center [959, 66] width 17 height 17
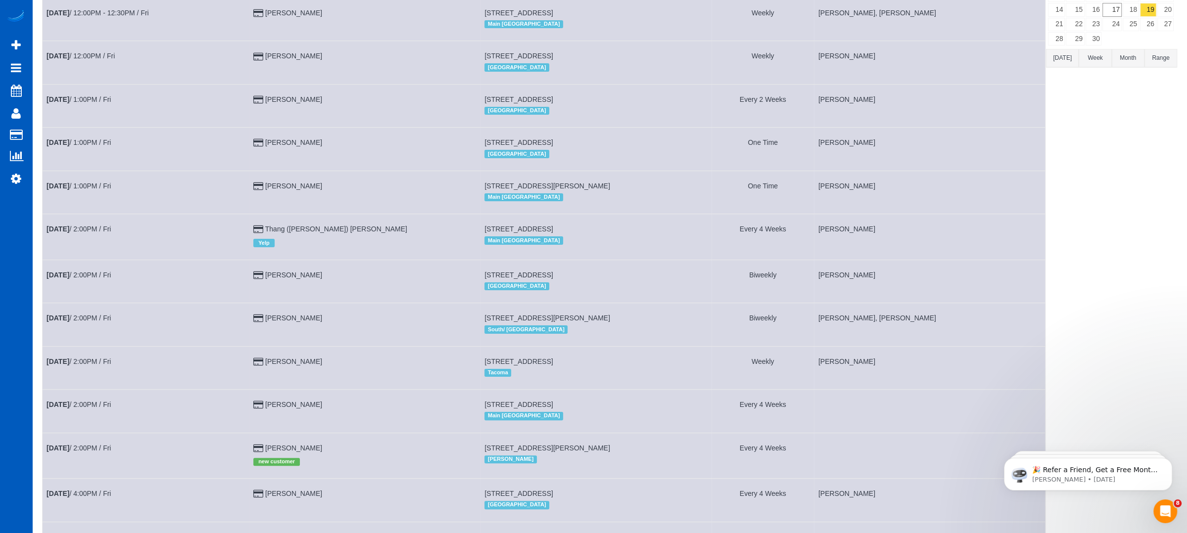
scroll to position [343, 0]
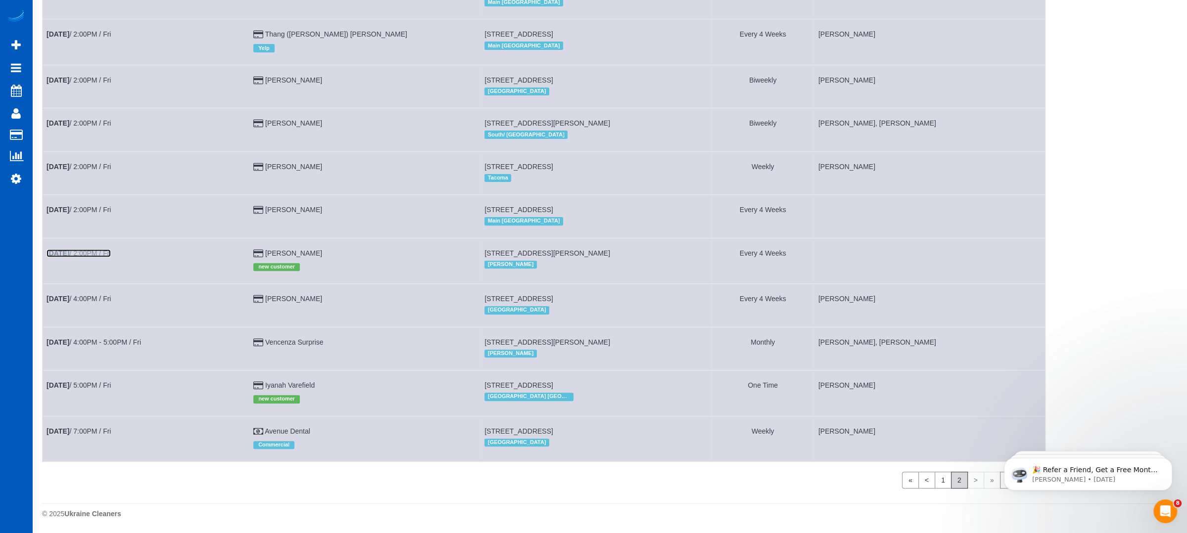
click at [105, 250] on link "[DATE] 2:00PM / Fri" at bounding box center [78, 253] width 64 height 8
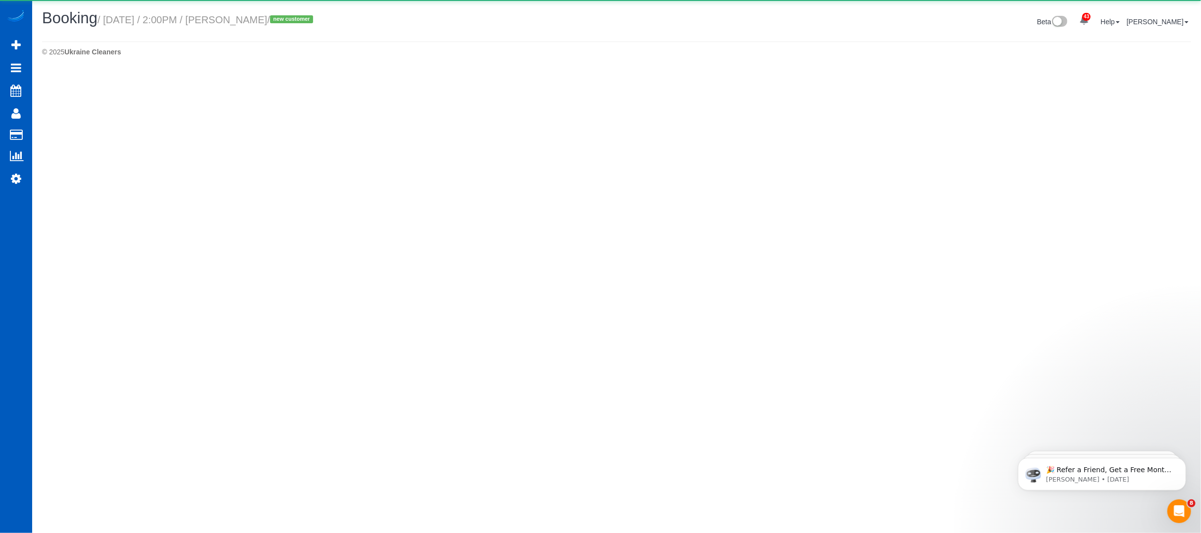
click at [87, 244] on body "43 Beta Your Notifications You have 0 alerts × You have 1 to charge for [DATE] …" at bounding box center [600, 266] width 1201 height 533
select select "WA"
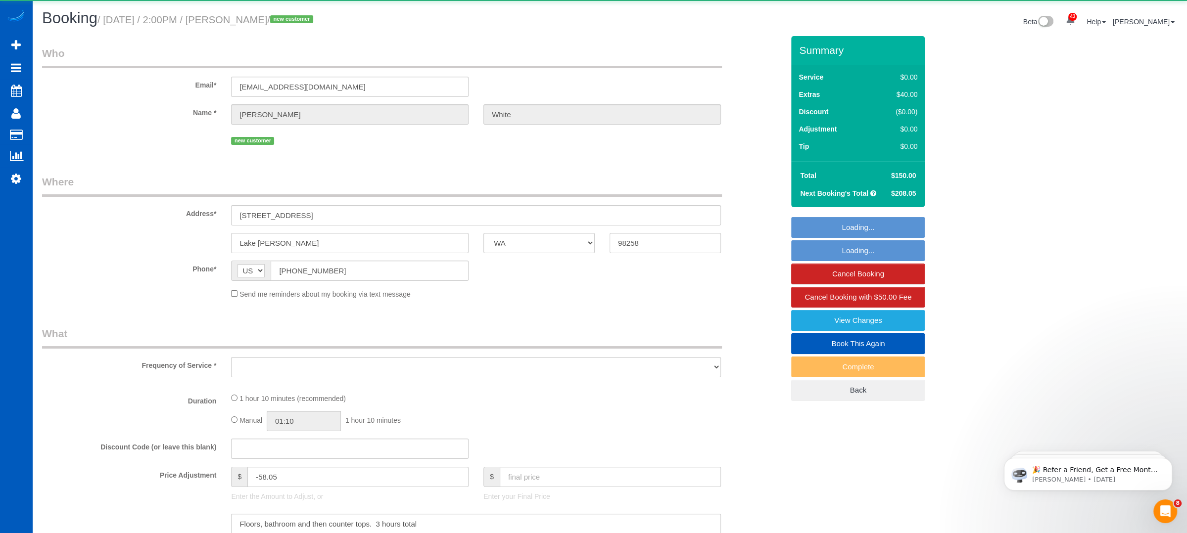
select select "object:3977"
select select "spot12"
select select "object:4232"
select select "spot26"
select select "199"
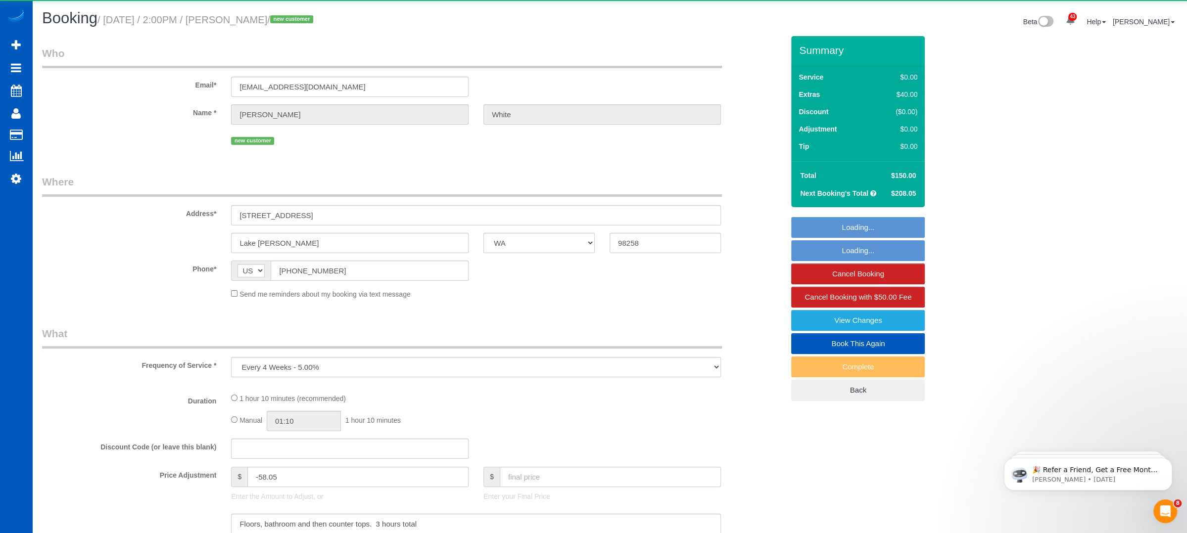
select select "1001"
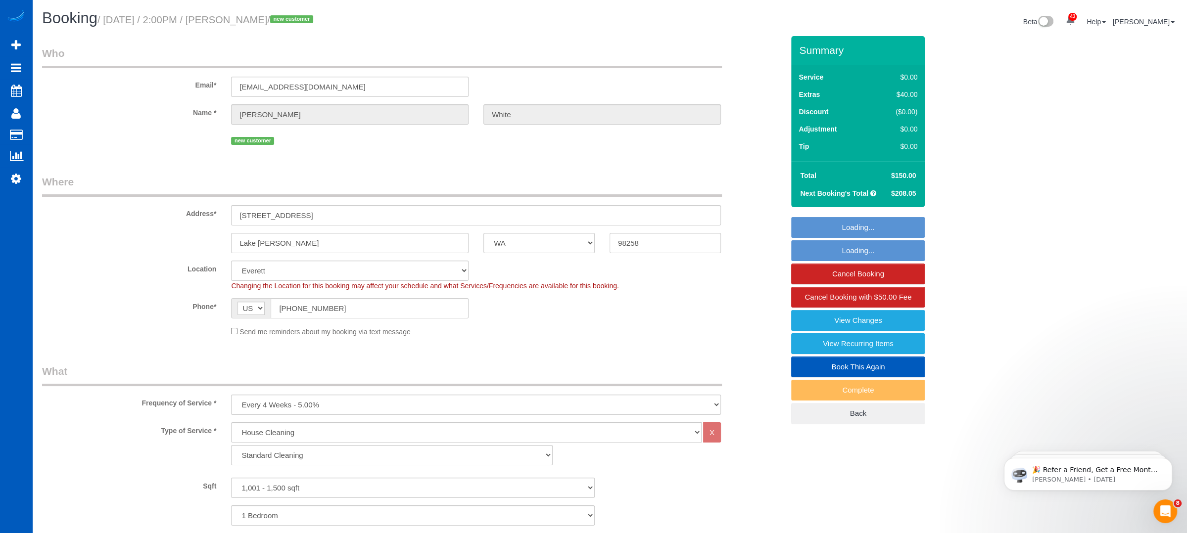
select select "1001"
click at [643, 318] on div "Phone* AF AL DZ AD AO AI AQ AG AR AM AW AU AT AZ BS BH BD BB BY BE BZ BJ BM BT …" at bounding box center [413, 308] width 756 height 20
click at [855, 228] on link "Save Changes" at bounding box center [858, 227] width 134 height 21
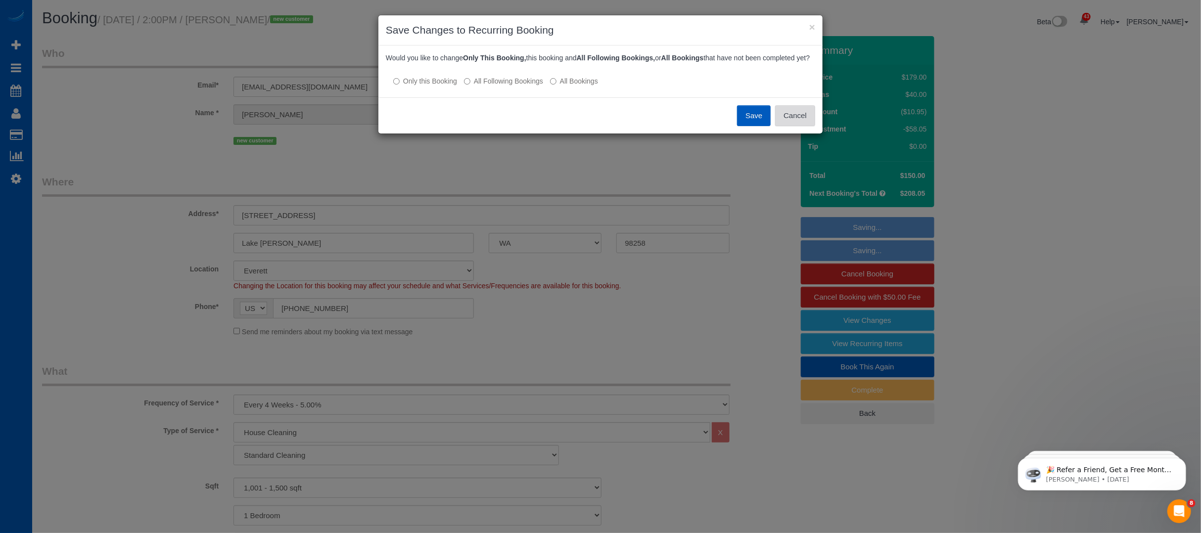
click at [796, 122] on button "Cancel" at bounding box center [795, 115] width 40 height 21
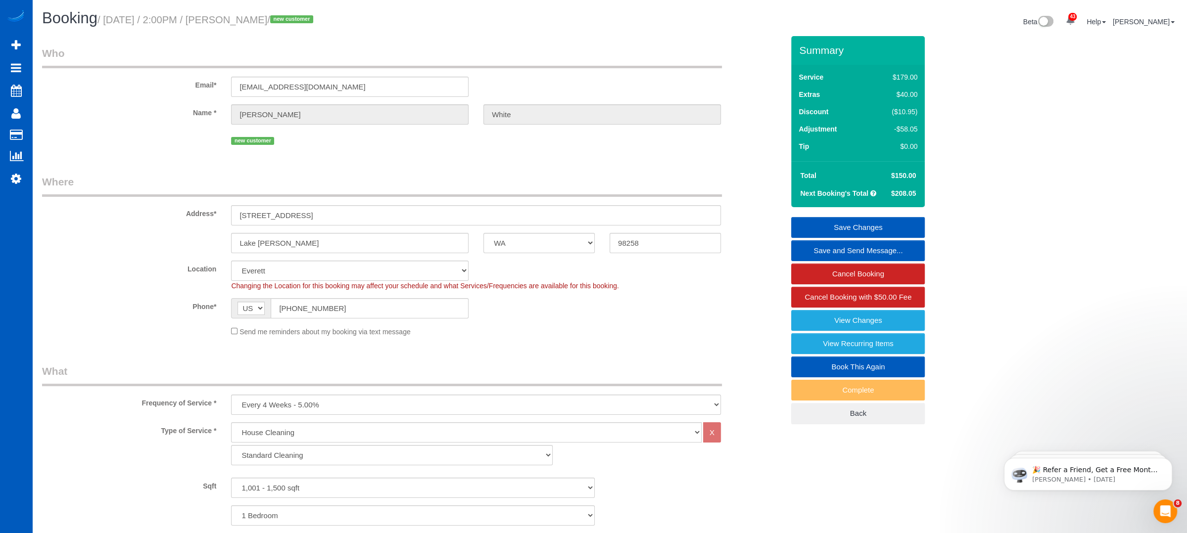
drag, startPoint x: 896, startPoint y: 187, endPoint x: 918, endPoint y: 185, distance: 21.4
click at [918, 185] on tr "Next Booking's Total $208.05" at bounding box center [858, 194] width 124 height 18
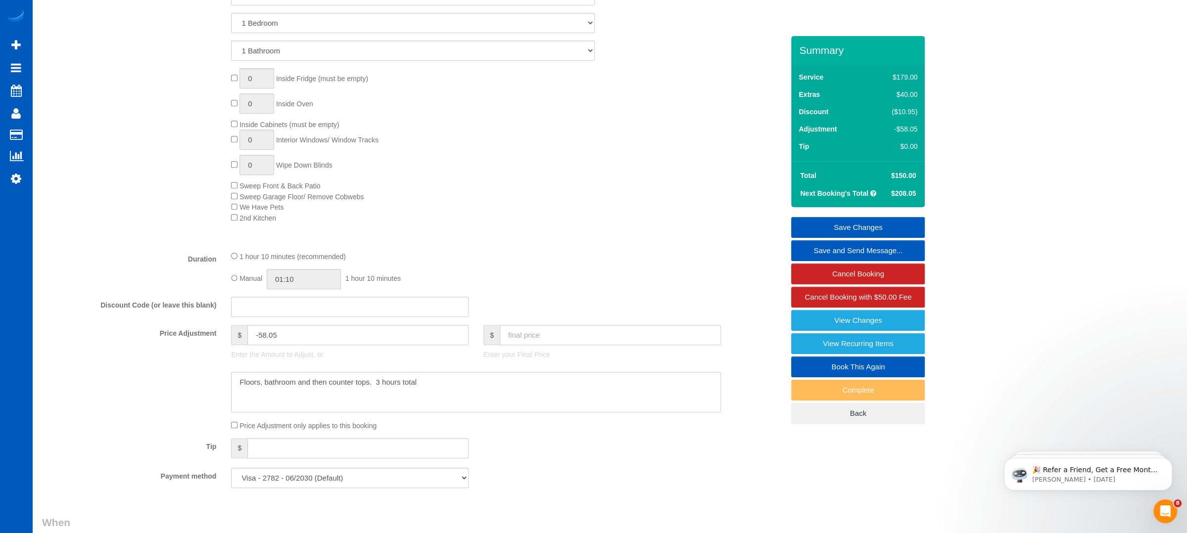
scroll to position [494, 0]
click at [238, 417] on sui-booking-price-adjustment "Price Adjustment $ -58.05 Enter the Amount to Adjust, or $ Enter your Final Pri…" at bounding box center [412, 376] width 741 height 106
click at [233, 419] on div "Price Adjustment only applies to this booking" at bounding box center [476, 423] width 505 height 11
click at [230, 424] on div "Price Adjustment only applies to this booking" at bounding box center [476, 423] width 505 height 11
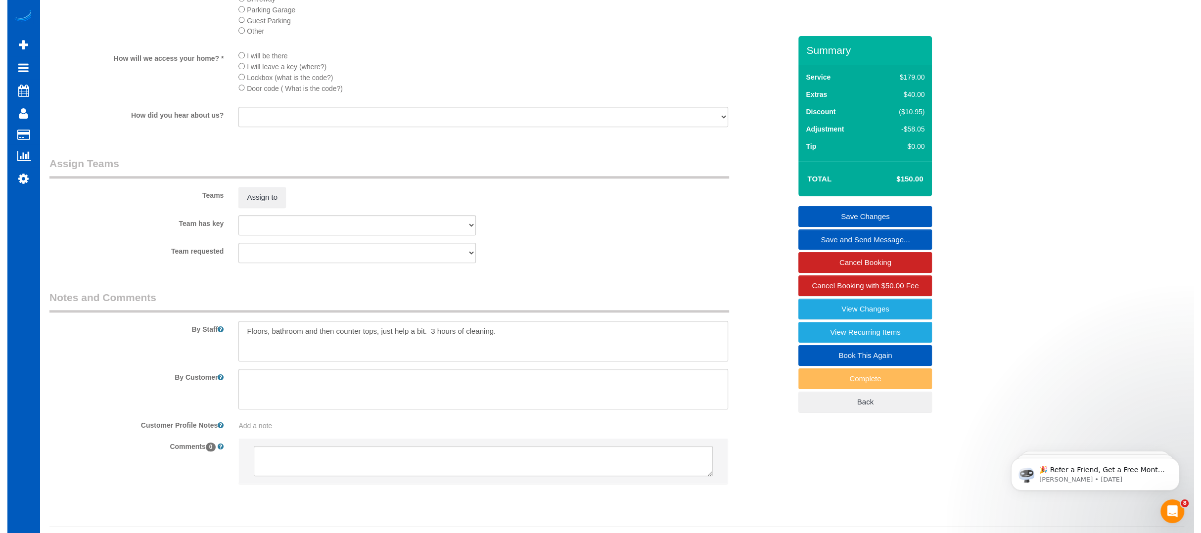
scroll to position [1181, 0]
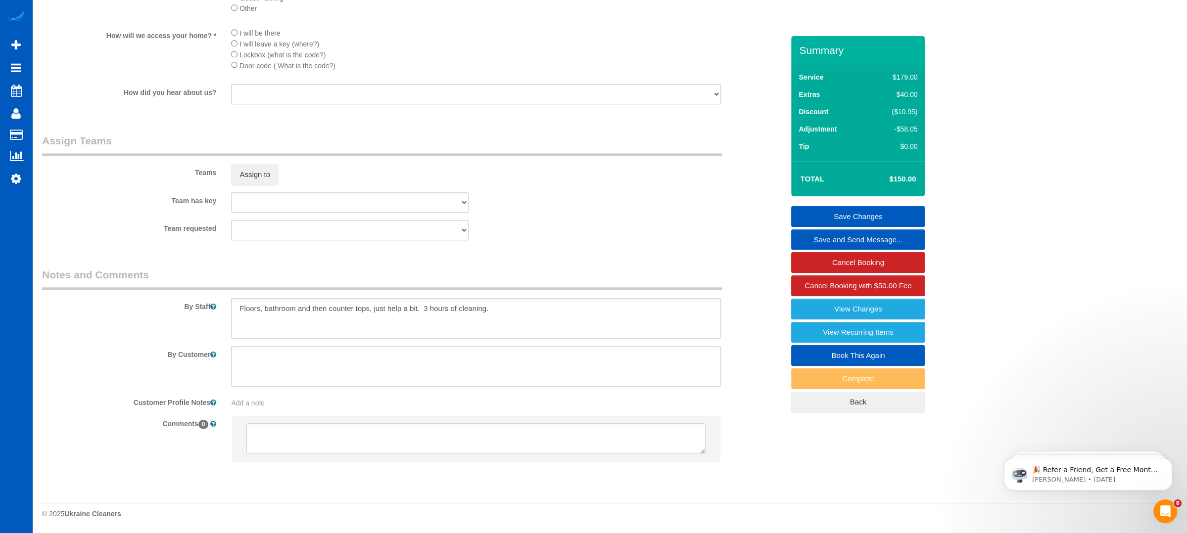
click at [862, 241] on link "Save and Send Message..." at bounding box center [858, 240] width 134 height 21
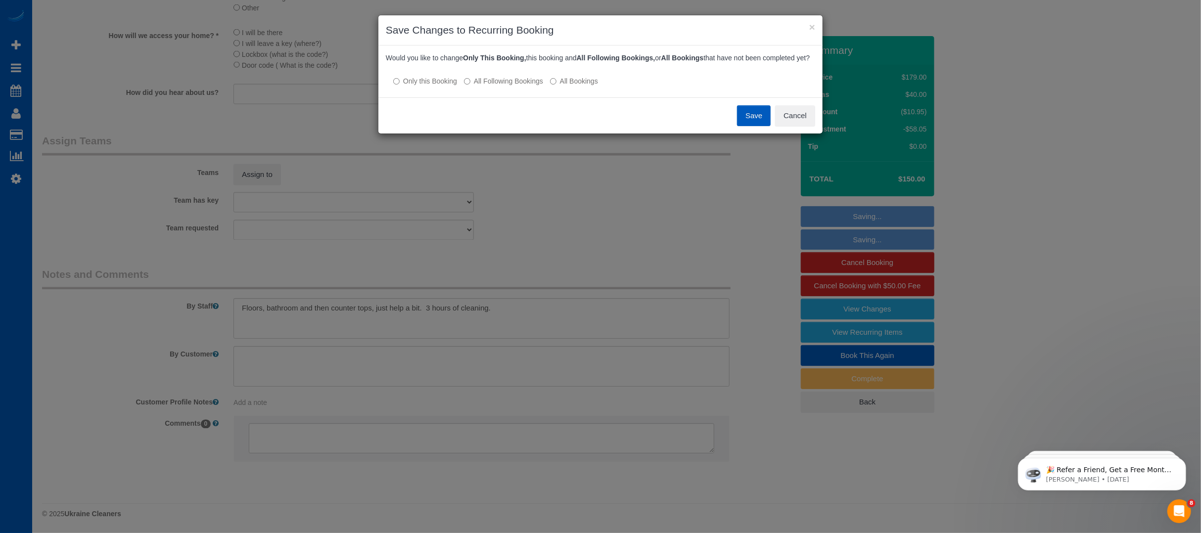
click at [549, 86] on p "Only this Booking All Following Bookings All Bookings" at bounding box center [600, 81] width 429 height 10
click at [558, 86] on label "All Bookings" at bounding box center [574, 81] width 48 height 10
click at [767, 121] on button "Save" at bounding box center [754, 115] width 34 height 21
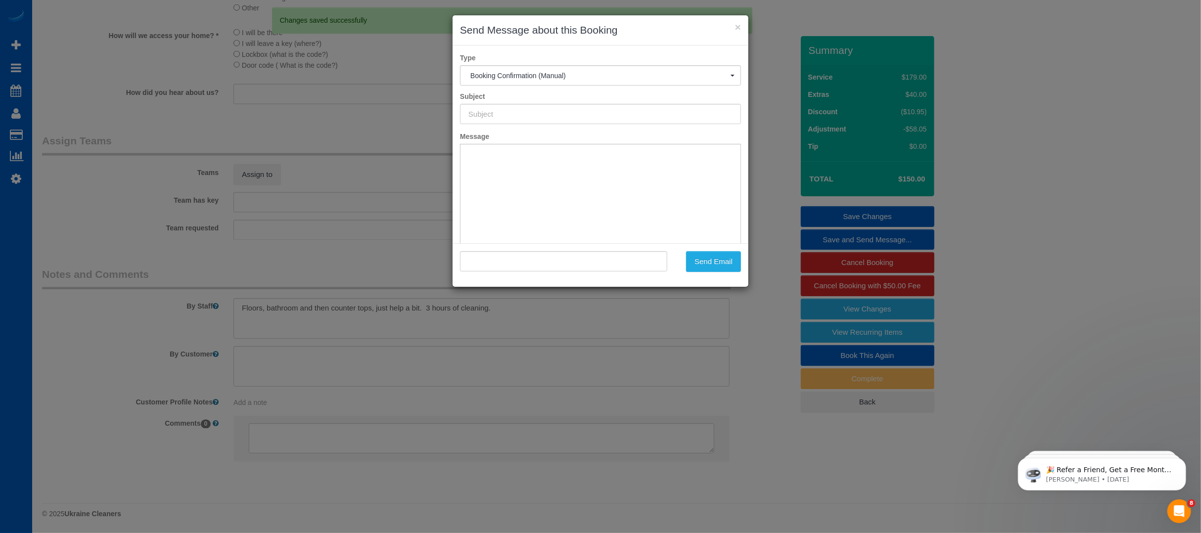
scroll to position [0, 0]
type input "Cleaning Service Confirmed!"
type input ""[PERSON_NAME]" <[EMAIL_ADDRESS][DOMAIN_NAME]>"
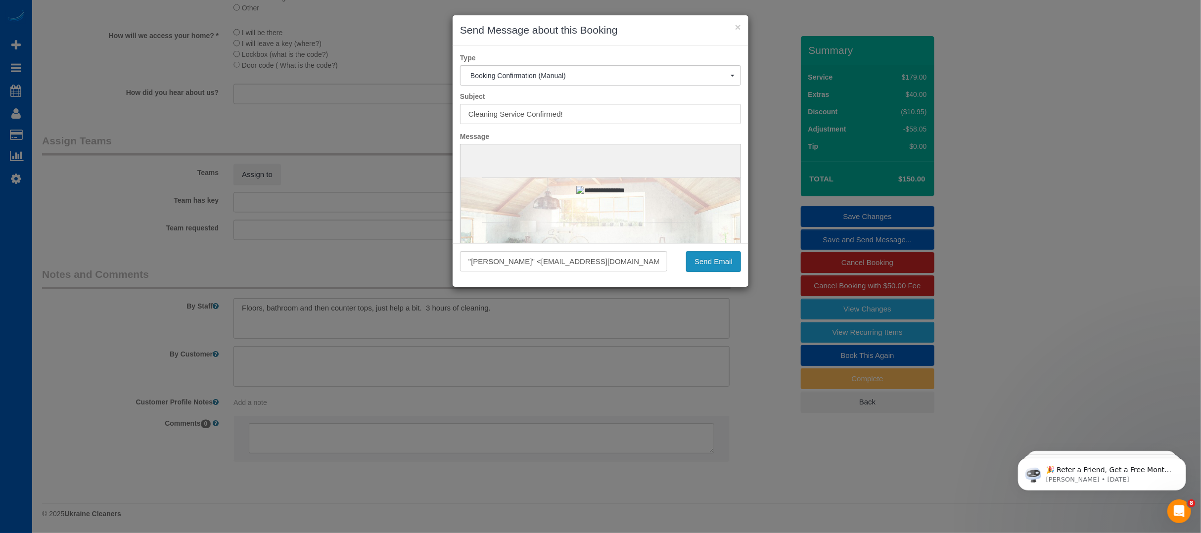
click at [724, 256] on button "Send Email" at bounding box center [713, 261] width 55 height 21
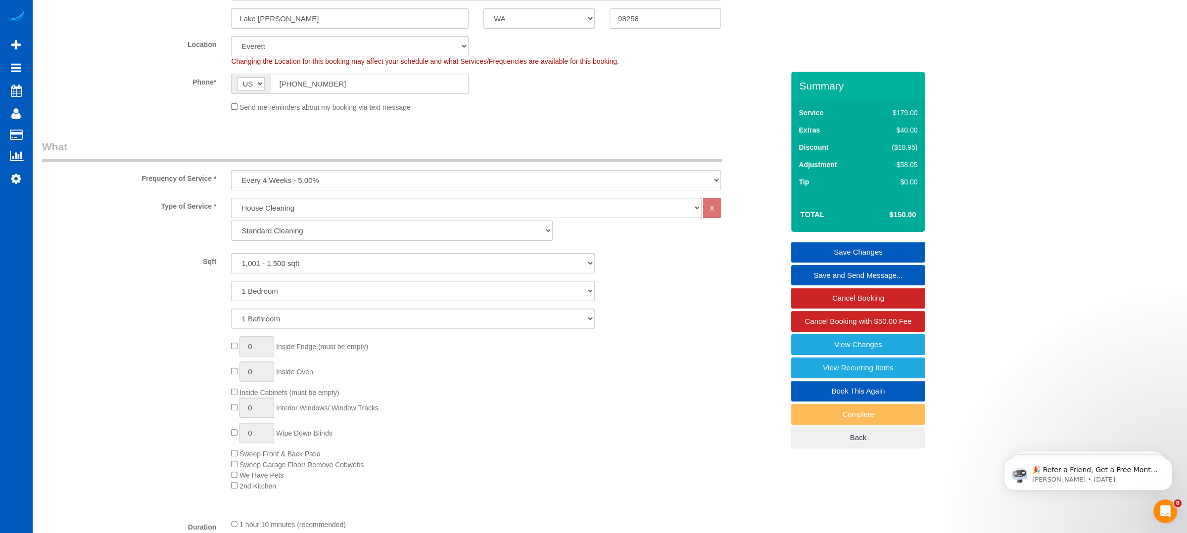
scroll to position [264, 0]
